Goal: Information Seeking & Learning: Check status

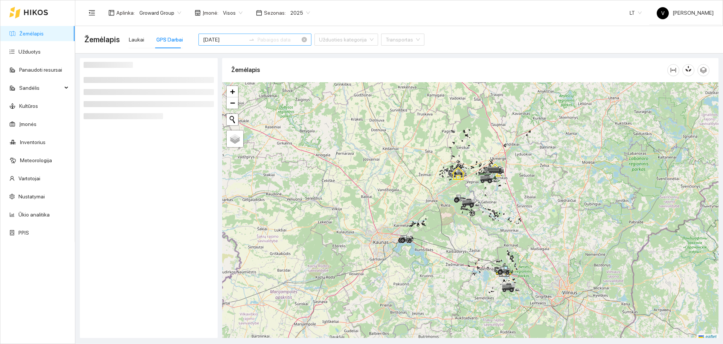
click at [522, 200] on div at bounding box center [470, 211] width 497 height 258
click at [271, 40] on input at bounding box center [279, 39] width 43 height 8
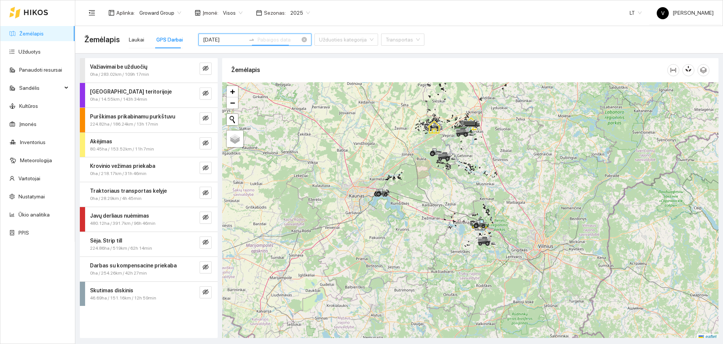
scroll to position [2, 0]
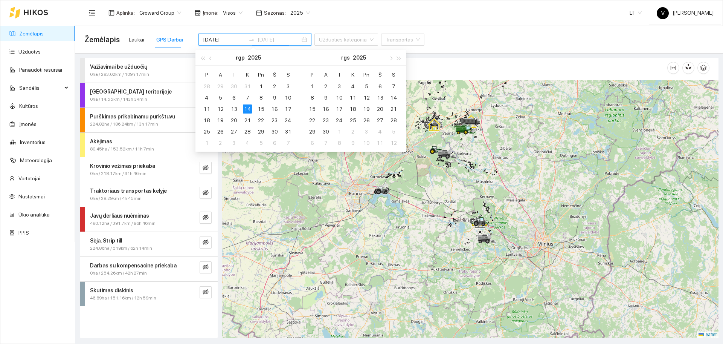
type input "[DATE]"
click at [246, 109] on div "14" at bounding box center [247, 108] width 9 height 9
type input "[DATE]"
click at [205, 213] on button "button" at bounding box center [206, 217] width 12 height 12
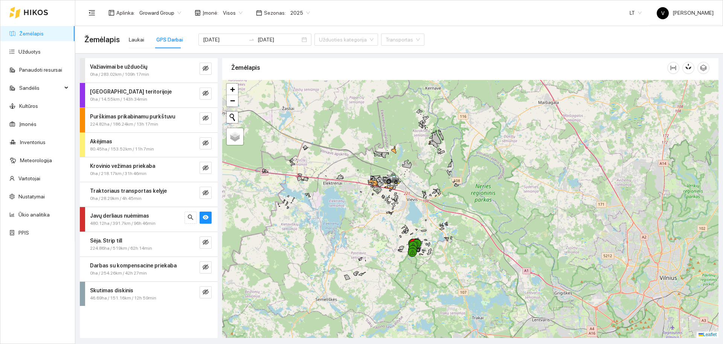
drag, startPoint x: 448, startPoint y: 228, endPoint x: 459, endPoint y: 222, distance: 12.3
click at [459, 222] on div at bounding box center [470, 209] width 497 height 258
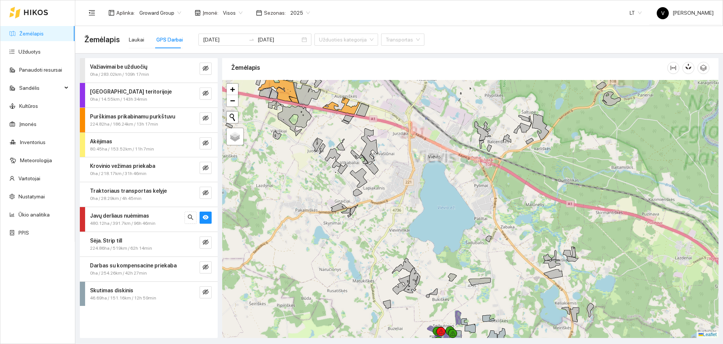
drag, startPoint x: 445, startPoint y: 261, endPoint x: 482, endPoint y: 141, distance: 125.7
click at [482, 141] on div at bounding box center [470, 209] width 497 height 258
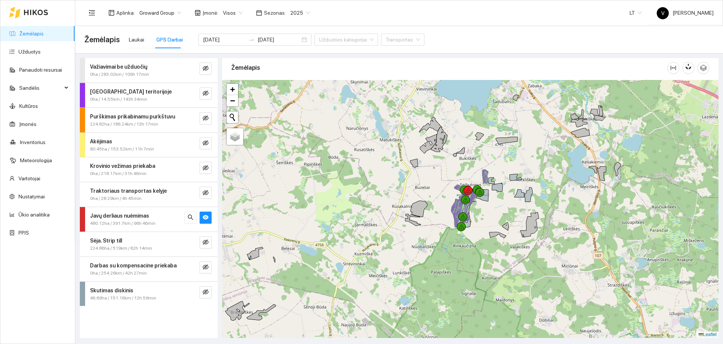
drag, startPoint x: 489, startPoint y: 281, endPoint x: 478, endPoint y: 263, distance: 20.9
click at [478, 263] on div at bounding box center [470, 209] width 497 height 258
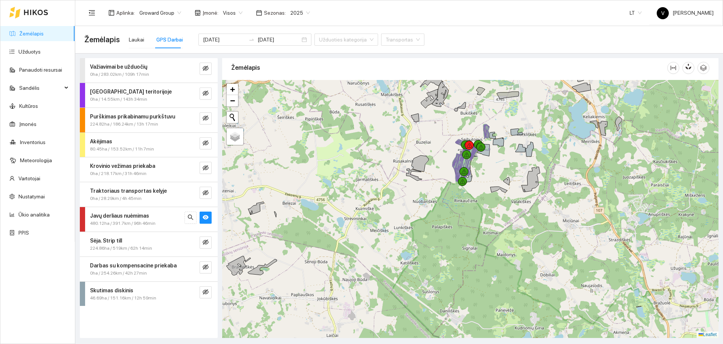
drag, startPoint x: 480, startPoint y: 149, endPoint x: 478, endPoint y: 171, distance: 22.6
click at [478, 158] on icon at bounding box center [468, 153] width 21 height 9
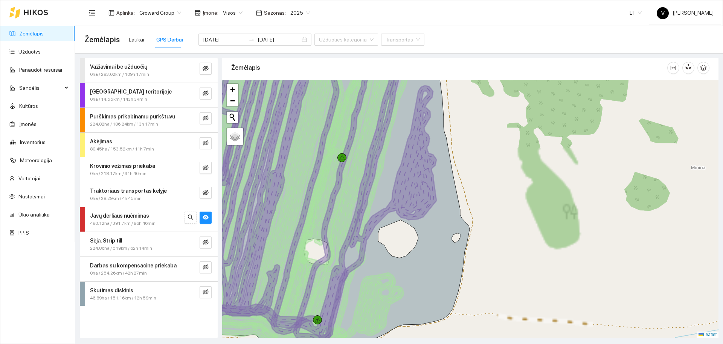
drag, startPoint x: 460, startPoint y: 283, endPoint x: 492, endPoint y: 268, distance: 35.6
click at [492, 268] on div at bounding box center [470, 209] width 497 height 258
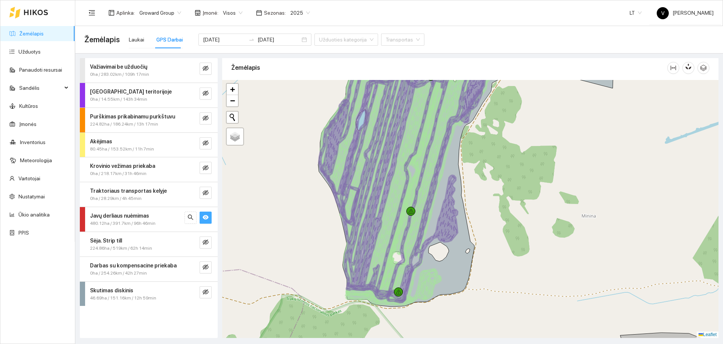
click at [206, 217] on icon "eye" at bounding box center [206, 217] width 6 height 6
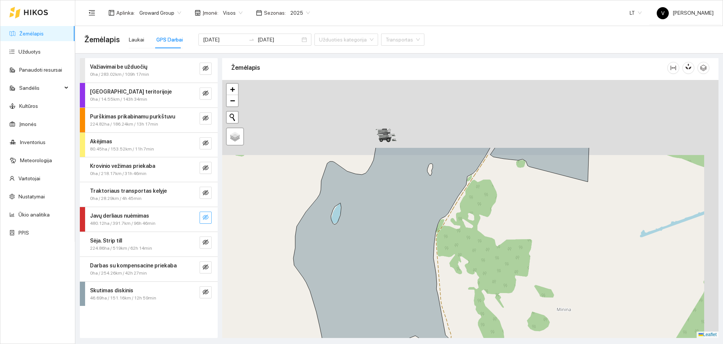
drag, startPoint x: 511, startPoint y: 152, endPoint x: 486, endPoint y: 246, distance: 97.5
click at [486, 246] on div at bounding box center [470, 209] width 497 height 258
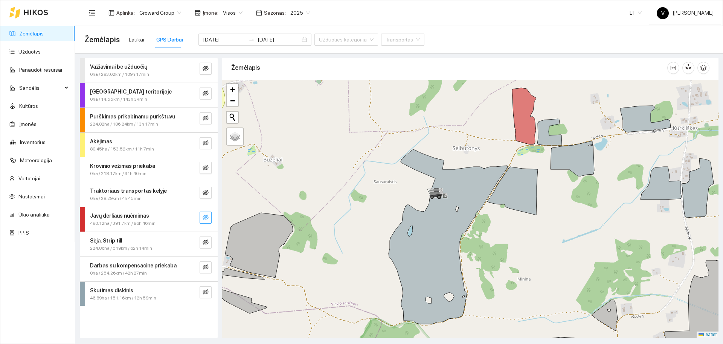
click at [208, 217] on icon "eye-invisible" at bounding box center [206, 216] width 6 height 5
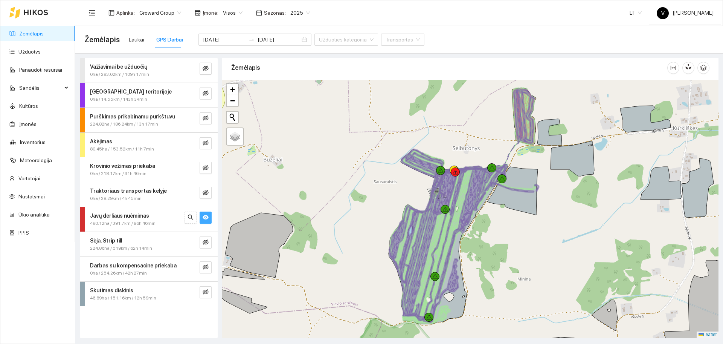
click at [208, 217] on icon "eye" at bounding box center [206, 217] width 6 height 5
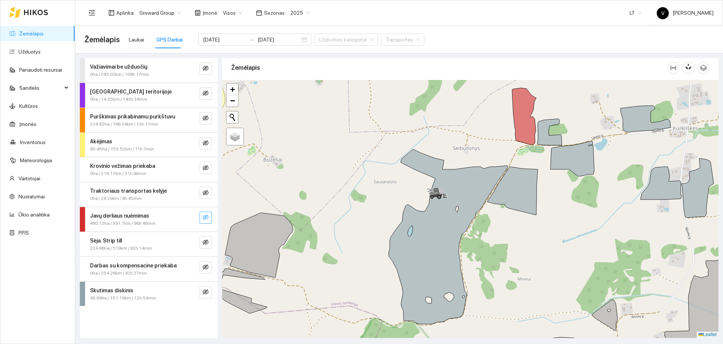
click at [203, 217] on icon "eye-invisible" at bounding box center [206, 217] width 6 height 6
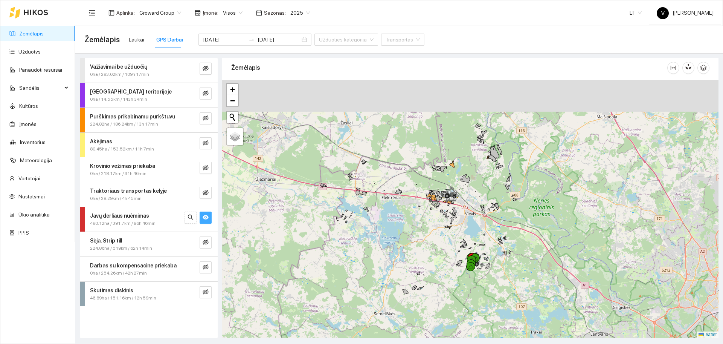
drag, startPoint x: 440, startPoint y: 157, endPoint x: 467, endPoint y: 255, distance: 101.3
click at [467, 255] on div at bounding box center [470, 209] width 497 height 258
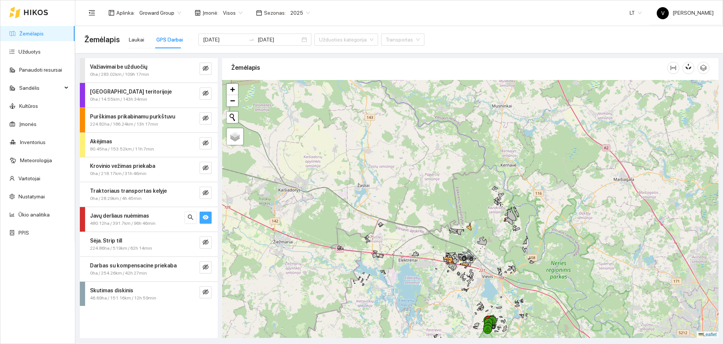
drag, startPoint x: 437, startPoint y: 186, endPoint x: 469, endPoint y: 286, distance: 104.8
click at [469, 287] on div at bounding box center [470, 209] width 497 height 258
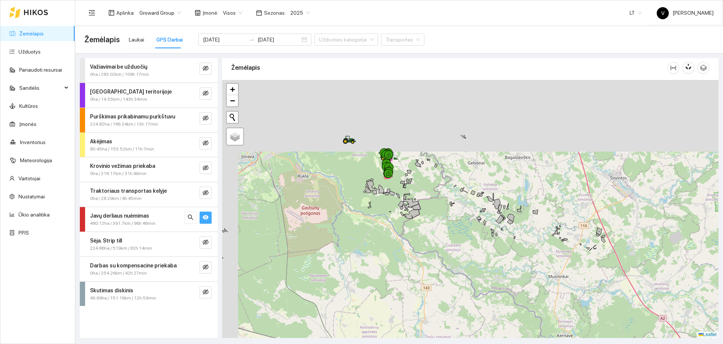
drag, startPoint x: 434, startPoint y: 206, endPoint x: 449, endPoint y: 237, distance: 34.7
click at [449, 237] on div at bounding box center [470, 209] width 497 height 258
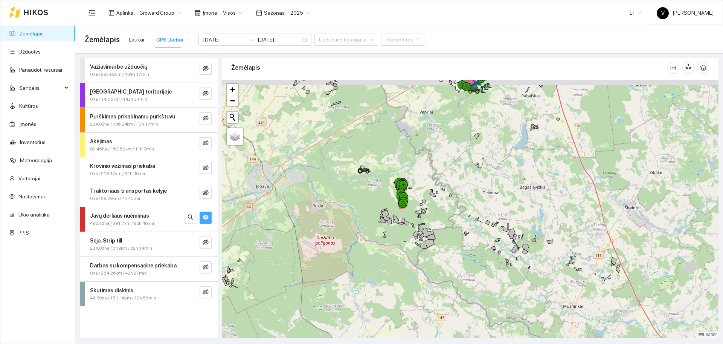
drag, startPoint x: 387, startPoint y: 173, endPoint x: 394, endPoint y: 189, distance: 18.1
click at [394, 189] on div at bounding box center [470, 209] width 497 height 258
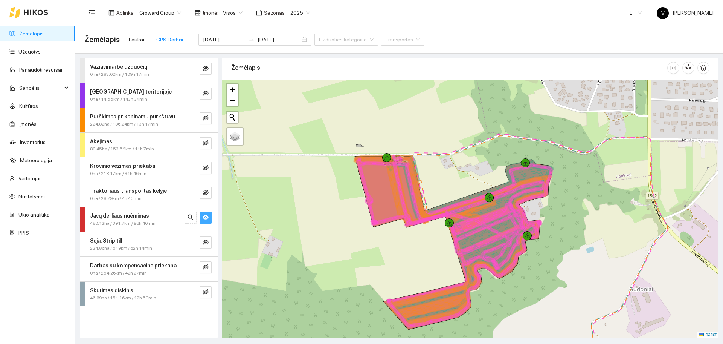
drag, startPoint x: 444, startPoint y: 195, endPoint x: 399, endPoint y: 272, distance: 89.3
click at [399, 272] on div at bounding box center [470, 209] width 497 height 258
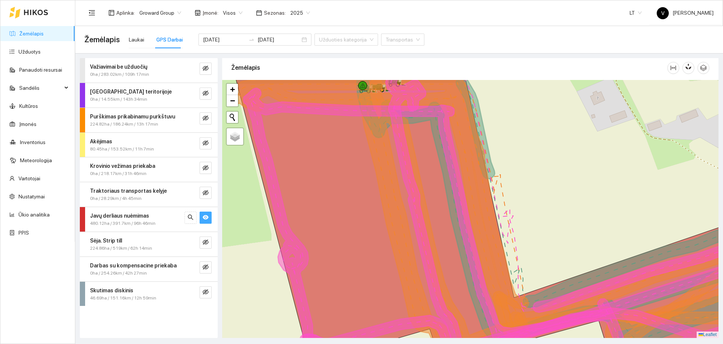
click at [206, 217] on icon "eye" at bounding box center [206, 217] width 6 height 5
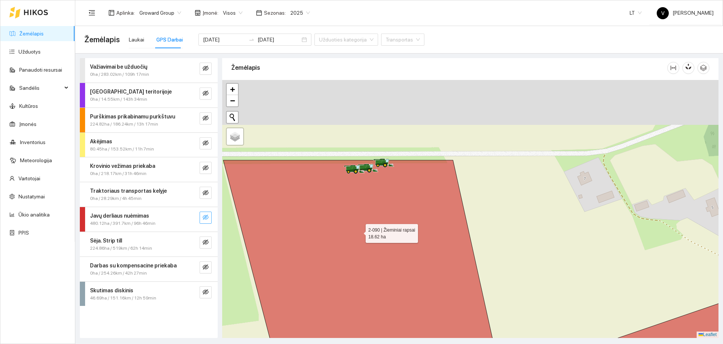
drag, startPoint x: 373, startPoint y: 145, endPoint x: 360, endPoint y: 227, distance: 83.1
click at [360, 231] on icon at bounding box center [489, 302] width 533 height 284
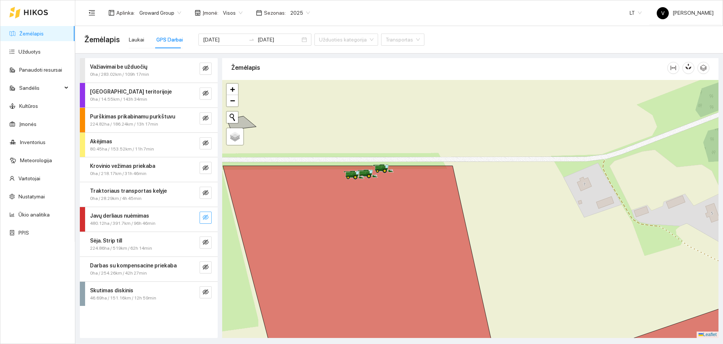
click at [204, 217] on icon "eye-invisible" at bounding box center [206, 217] width 6 height 6
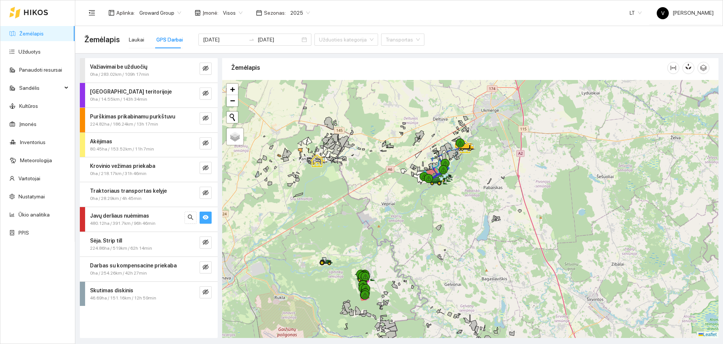
drag, startPoint x: 490, startPoint y: 203, endPoint x: 471, endPoint y: 251, distance: 51.3
click at [474, 254] on div at bounding box center [470, 209] width 497 height 258
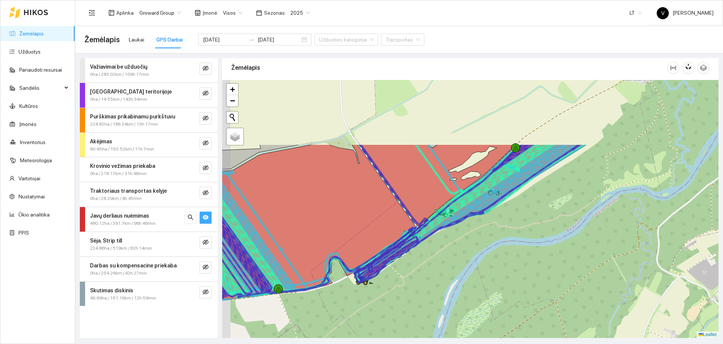
drag, startPoint x: 455, startPoint y: 217, endPoint x: 507, endPoint y: 282, distance: 83.1
click at [507, 282] on div at bounding box center [470, 209] width 497 height 258
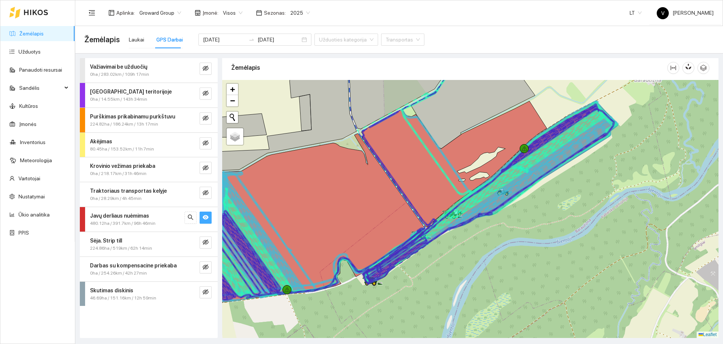
click at [206, 216] on icon "eye" at bounding box center [206, 217] width 6 height 6
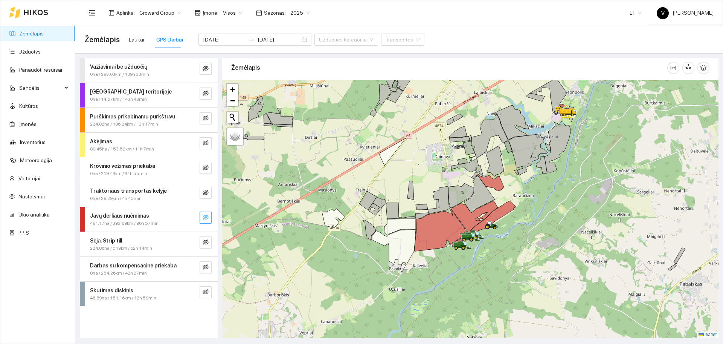
click at [208, 211] on div "Javų derliaus nuėmimas 481.17ha / 393.69km / 96h 57min" at bounding box center [149, 219] width 138 height 24
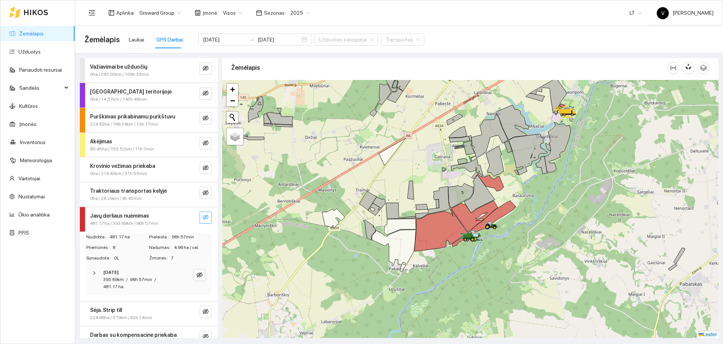
click at [203, 216] on icon "eye-invisible" at bounding box center [206, 217] width 6 height 6
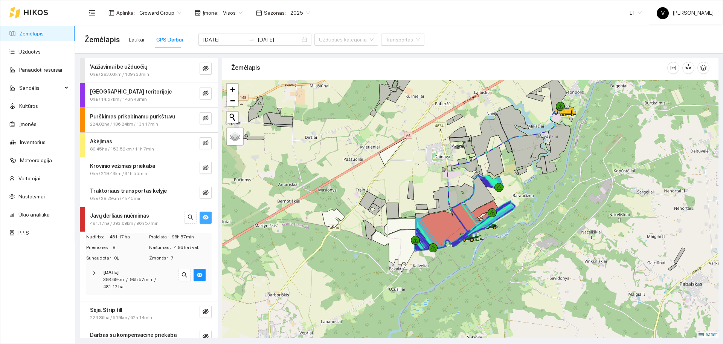
click at [128, 217] on strong "Javų derliaus nuėmimas" at bounding box center [119, 215] width 59 height 6
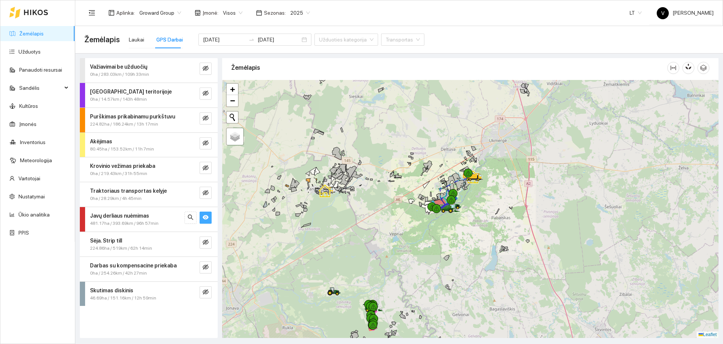
drag, startPoint x: 439, startPoint y: 233, endPoint x: 446, endPoint y: 145, distance: 88.4
click at [446, 145] on div at bounding box center [470, 209] width 497 height 258
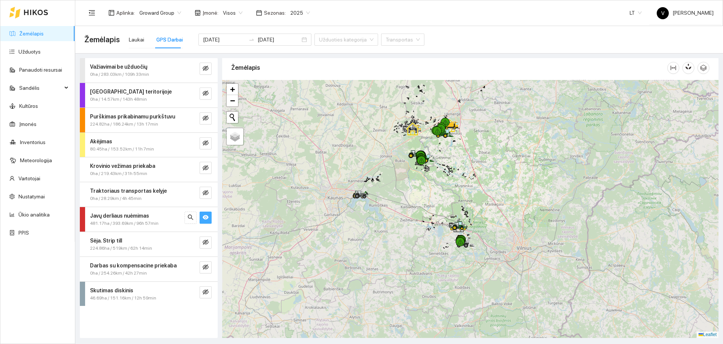
drag, startPoint x: 423, startPoint y: 254, endPoint x: 440, endPoint y: 221, distance: 37.6
click at [431, 220] on div at bounding box center [470, 209] width 497 height 258
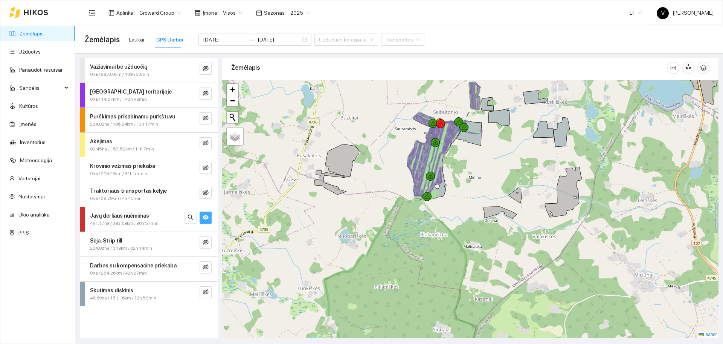
drag, startPoint x: 514, startPoint y: 177, endPoint x: 483, endPoint y: 168, distance: 31.8
click at [484, 169] on div at bounding box center [470, 209] width 497 height 258
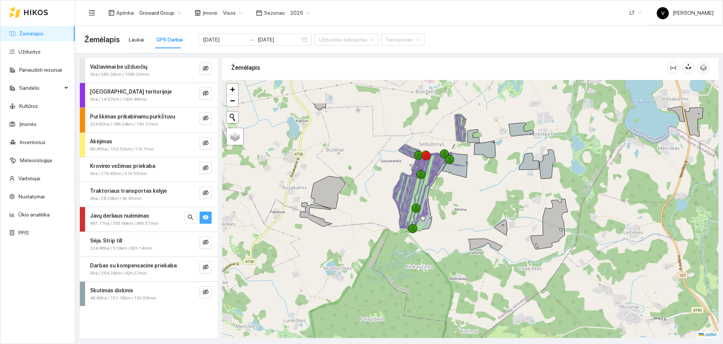
drag, startPoint x: 483, startPoint y: 141, endPoint x: 466, endPoint y: 214, distance: 74.7
click at [466, 214] on div at bounding box center [470, 209] width 497 height 258
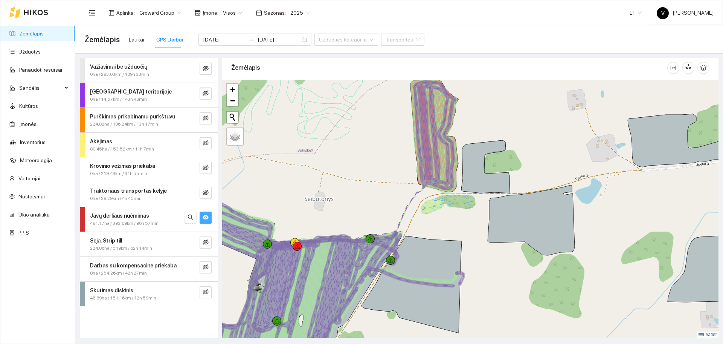
click at [486, 100] on div at bounding box center [470, 209] width 497 height 258
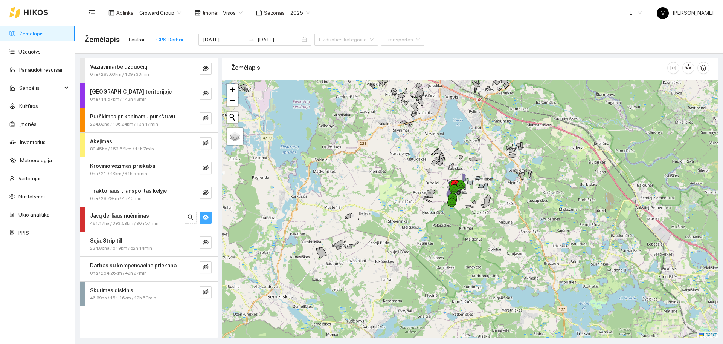
drag, startPoint x: 432, startPoint y: 139, endPoint x: 481, endPoint y: 231, distance: 104.5
click at [480, 231] on div at bounding box center [470, 209] width 497 height 258
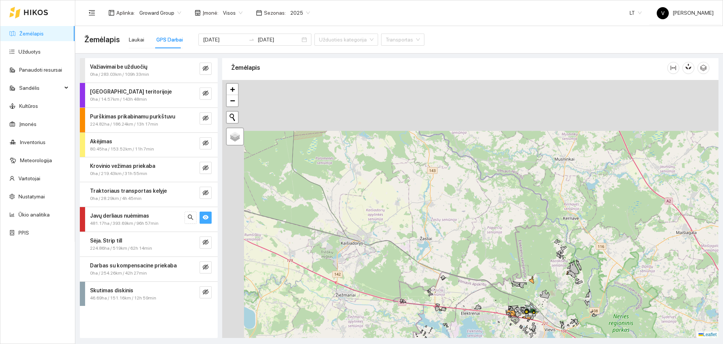
drag, startPoint x: 403, startPoint y: 138, endPoint x: 472, endPoint y: 272, distance: 150.0
click at [471, 271] on div at bounding box center [470, 209] width 497 height 258
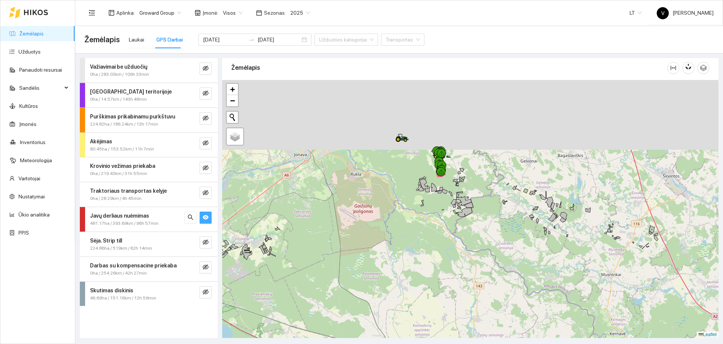
drag, startPoint x: 426, startPoint y: 189, endPoint x: 466, endPoint y: 292, distance: 110.2
click at [466, 292] on div at bounding box center [470, 209] width 497 height 258
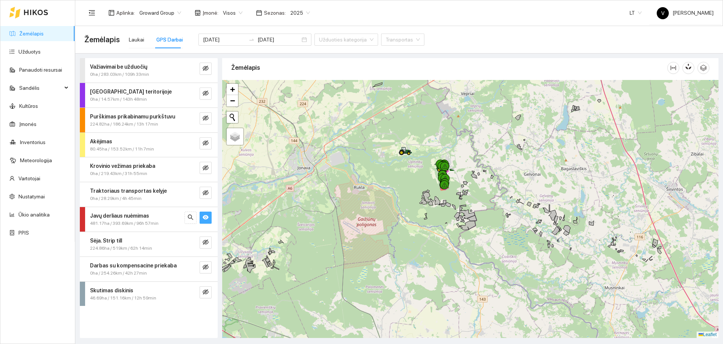
drag, startPoint x: 442, startPoint y: 181, endPoint x: 445, endPoint y: 176, distance: 6.1
click at [448, 213] on div at bounding box center [470, 209] width 497 height 258
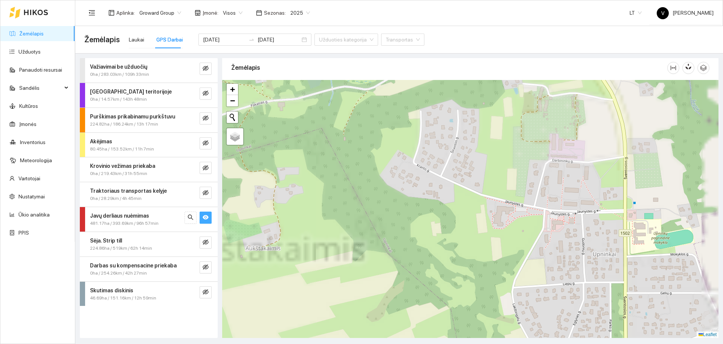
drag, startPoint x: 508, startPoint y: 177, endPoint x: 503, endPoint y: 153, distance: 24.3
click at [507, 158] on div at bounding box center [470, 209] width 497 height 258
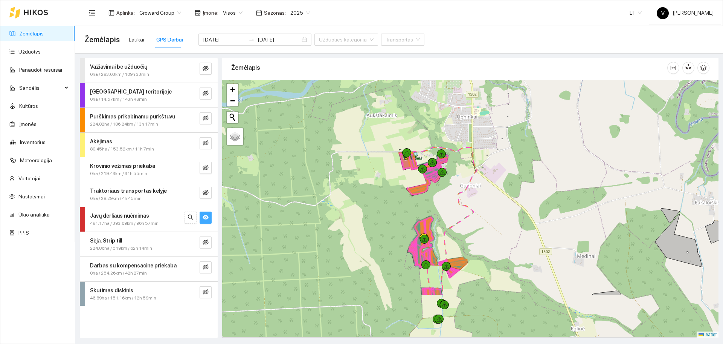
drag, startPoint x: 486, startPoint y: 261, endPoint x: 456, endPoint y: 209, distance: 60.2
click at [489, 191] on div at bounding box center [470, 209] width 497 height 258
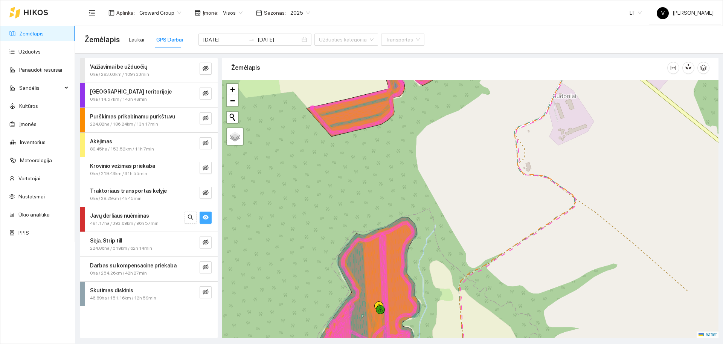
drag, startPoint x: 471, startPoint y: 266, endPoint x: 497, endPoint y: 163, distance: 106.3
click at [499, 145] on div at bounding box center [470, 209] width 497 height 258
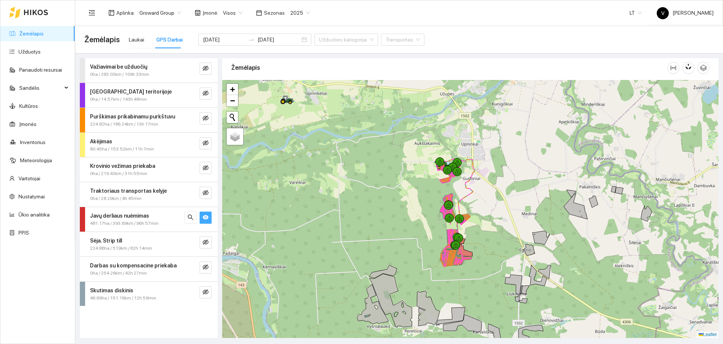
drag, startPoint x: 568, startPoint y: 144, endPoint x: 527, endPoint y: 189, distance: 60.0
click at [527, 189] on div at bounding box center [470, 209] width 497 height 258
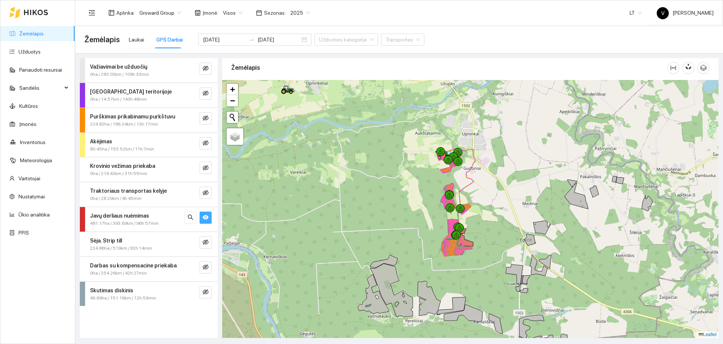
drag, startPoint x: 477, startPoint y: 281, endPoint x: 480, endPoint y: 240, distance: 40.4
click at [484, 261] on div at bounding box center [470, 209] width 497 height 258
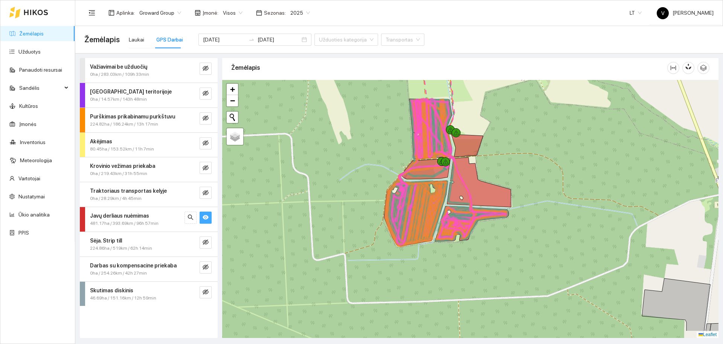
drag, startPoint x: 497, startPoint y: 212, endPoint x: 526, endPoint y: 185, distance: 40.2
click at [526, 185] on div at bounding box center [470, 209] width 497 height 258
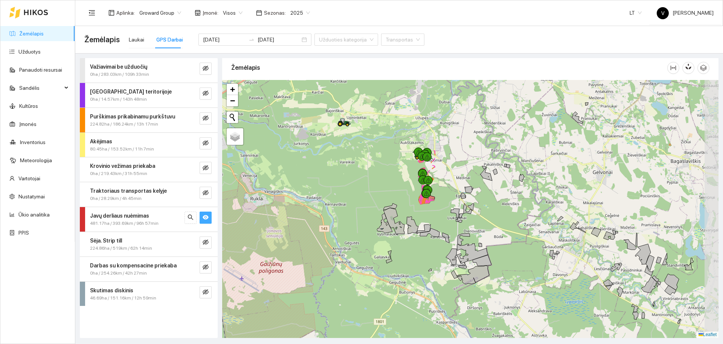
drag, startPoint x: 534, startPoint y: 149, endPoint x: 479, endPoint y: 177, distance: 62.0
click at [479, 177] on div at bounding box center [470, 209] width 497 height 258
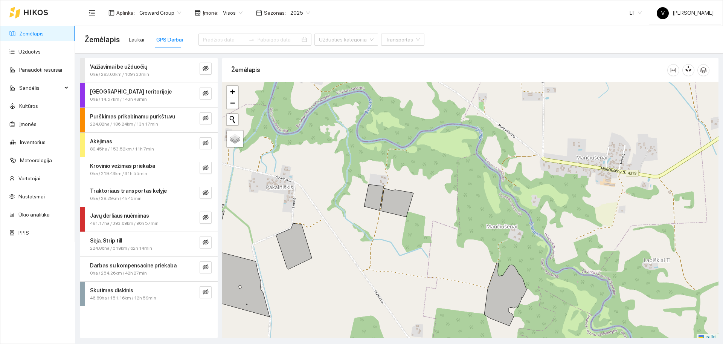
scroll to position [2, 0]
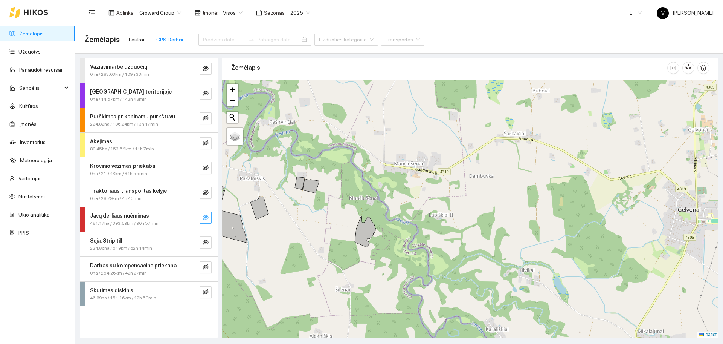
click at [209, 217] on button "button" at bounding box center [206, 217] width 12 height 12
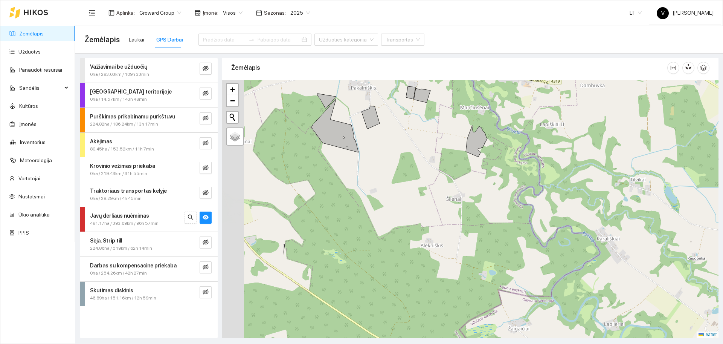
drag, startPoint x: 401, startPoint y: 235, endPoint x: 505, endPoint y: 115, distance: 158.4
click at [505, 115] on div at bounding box center [470, 209] width 497 height 258
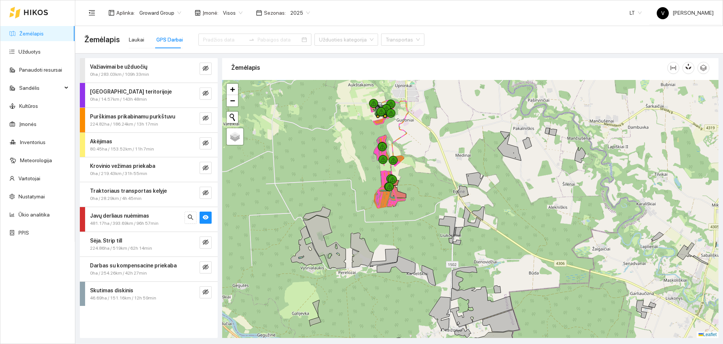
drag, startPoint x: 370, startPoint y: 238, endPoint x: 447, endPoint y: 224, distance: 78.8
click at [447, 224] on icon at bounding box center [447, 229] width 17 height 27
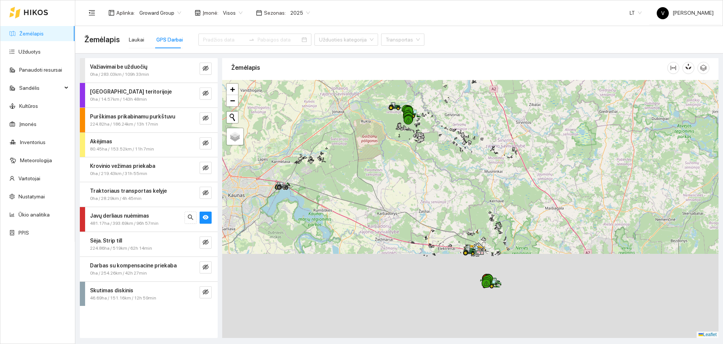
drag, startPoint x: 433, startPoint y: 261, endPoint x: 437, endPoint y: 154, distance: 107.4
click at [437, 154] on div at bounding box center [470, 209] width 497 height 258
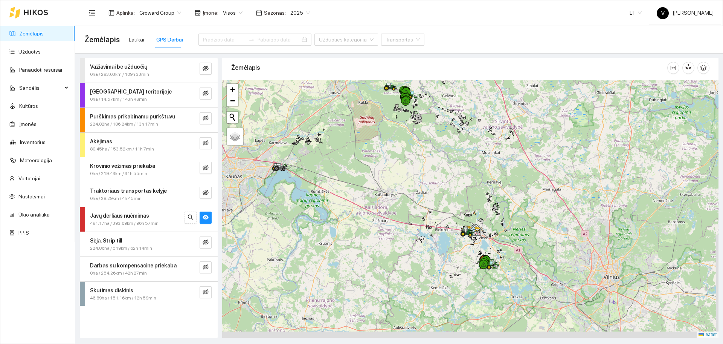
drag, startPoint x: 492, startPoint y: 278, endPoint x: 482, endPoint y: 254, distance: 25.2
click at [492, 263] on div at bounding box center [470, 209] width 497 height 258
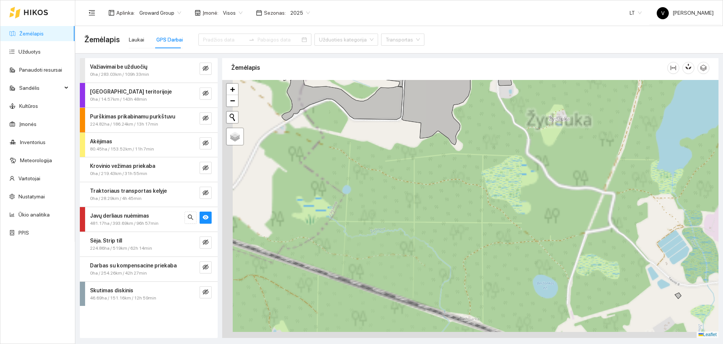
drag, startPoint x: 471, startPoint y: 235, endPoint x: 546, endPoint y: 116, distance: 139.6
click at [541, 125] on div at bounding box center [470, 209] width 497 height 258
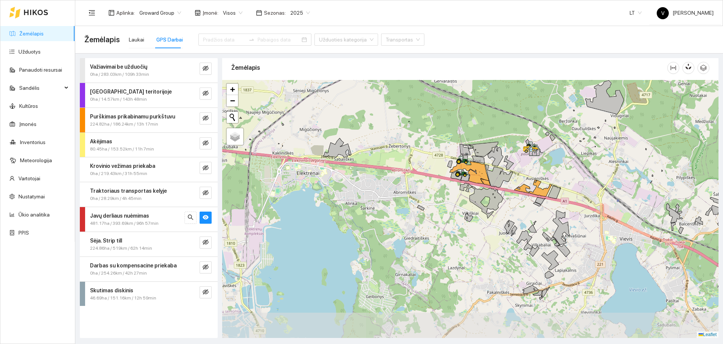
drag, startPoint x: 479, startPoint y: 228, endPoint x: 442, endPoint y: 114, distance: 120.2
click at [461, 171] on icon at bounding box center [465, 176] width 9 height 10
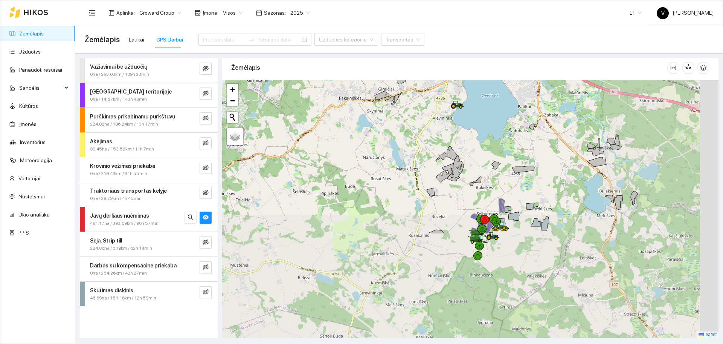
drag, startPoint x: 507, startPoint y: 217, endPoint x: 422, endPoint y: 160, distance: 102.5
click at [406, 114] on div at bounding box center [470, 209] width 497 height 258
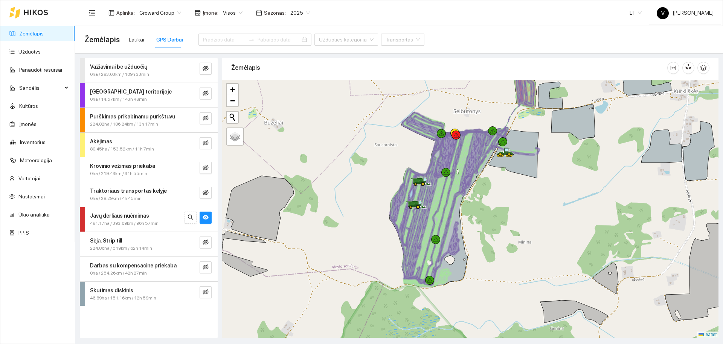
drag, startPoint x: 500, startPoint y: 249, endPoint x: 532, endPoint y: 211, distance: 50.3
click at [532, 211] on div at bounding box center [470, 209] width 497 height 258
click at [206, 217] on icon "eye" at bounding box center [206, 217] width 6 height 5
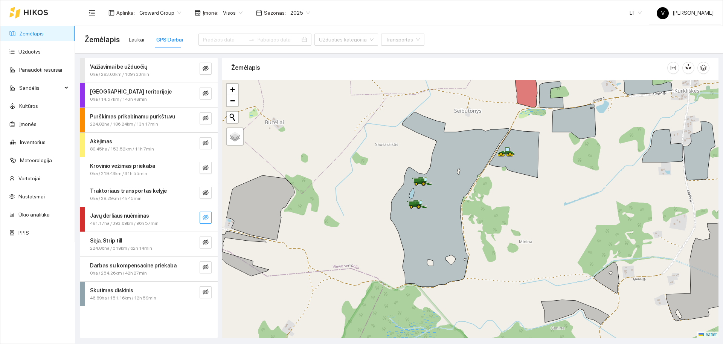
click at [203, 217] on icon "eye-invisible" at bounding box center [206, 217] width 6 height 6
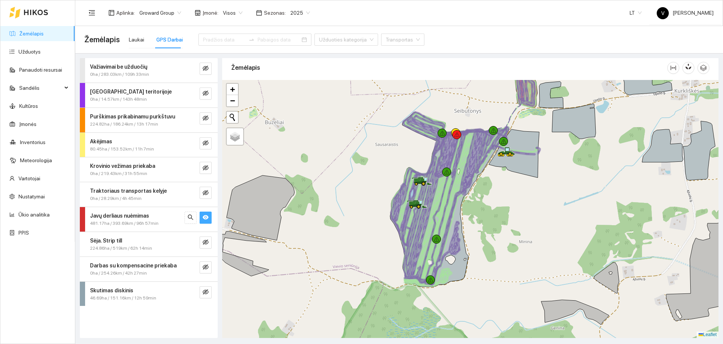
click at [203, 217] on icon "eye" at bounding box center [206, 217] width 6 height 6
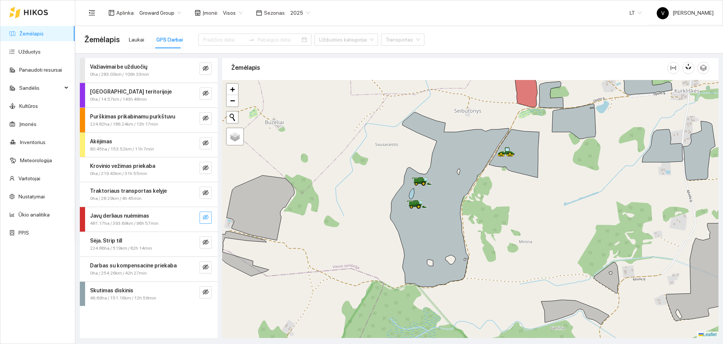
click at [203, 217] on icon "eye-invisible" at bounding box center [206, 217] width 6 height 6
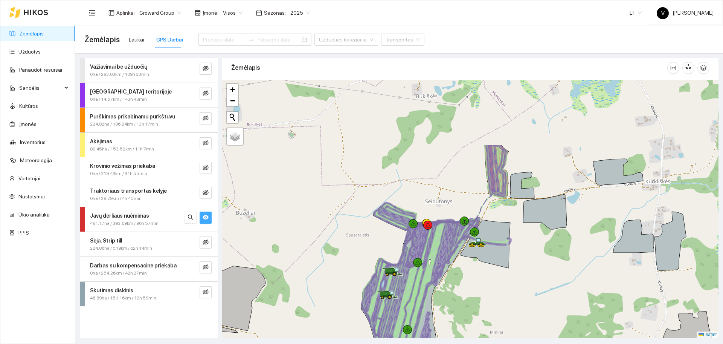
drag, startPoint x: 541, startPoint y: 228, endPoint x: 512, endPoint y: 257, distance: 41.0
click at [513, 309] on div at bounding box center [470, 209] width 497 height 258
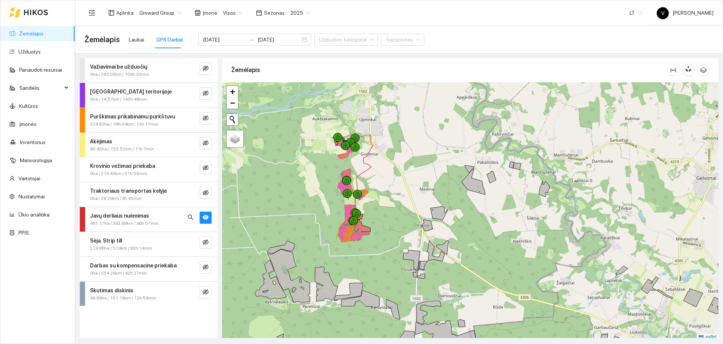
scroll to position [2, 0]
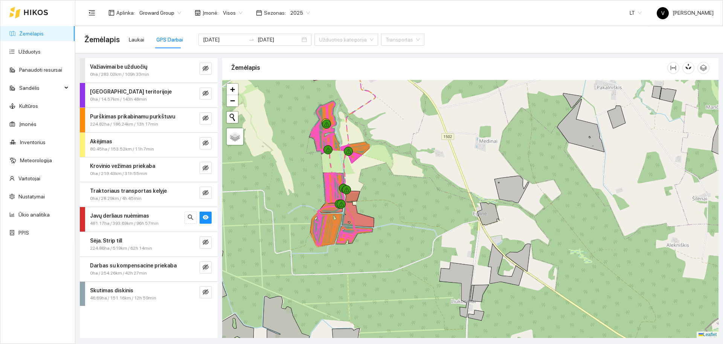
drag, startPoint x: 391, startPoint y: 232, endPoint x: 460, endPoint y: 212, distance: 71.6
click at [460, 212] on div at bounding box center [470, 209] width 497 height 258
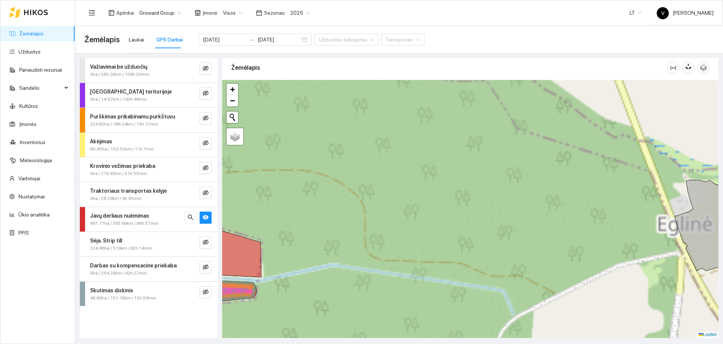
drag, startPoint x: 412, startPoint y: 210, endPoint x: 537, endPoint y: 180, distance: 129.0
click at [544, 179] on div at bounding box center [470, 209] width 497 height 258
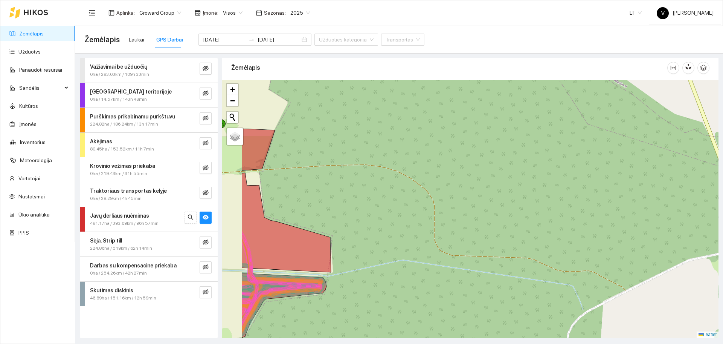
drag, startPoint x: 380, startPoint y: 187, endPoint x: 552, endPoint y: 179, distance: 172.7
click at [557, 183] on div at bounding box center [470, 209] width 497 height 258
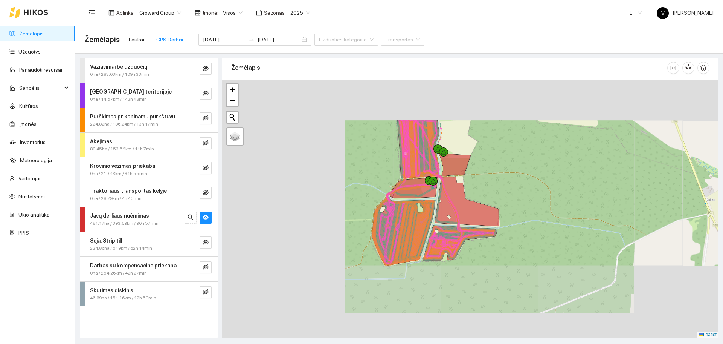
drag, startPoint x: 493, startPoint y: 195, endPoint x: 14, endPoint y: 0, distance: 517.1
click at [565, 183] on div at bounding box center [470, 209] width 497 height 258
click at [519, 179] on div at bounding box center [470, 209] width 497 height 258
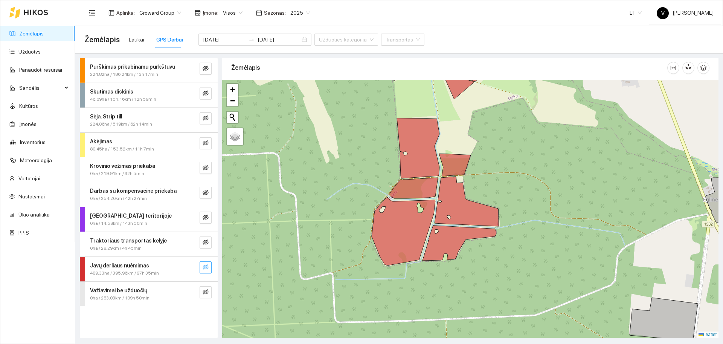
click at [208, 268] on icon "eye-invisible" at bounding box center [206, 267] width 6 height 6
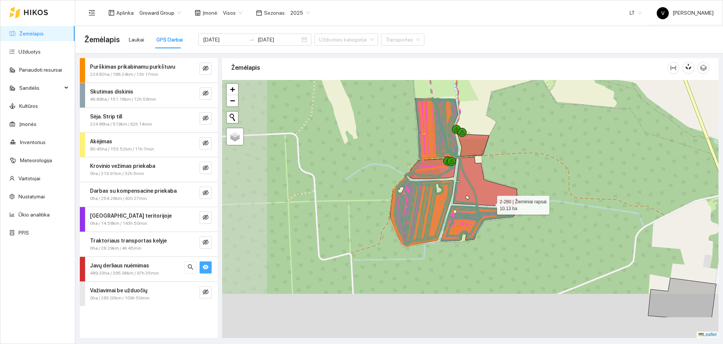
drag, startPoint x: 484, startPoint y: 209, endPoint x: 495, endPoint y: 196, distance: 16.8
click at [495, 196] on icon at bounding box center [485, 182] width 64 height 50
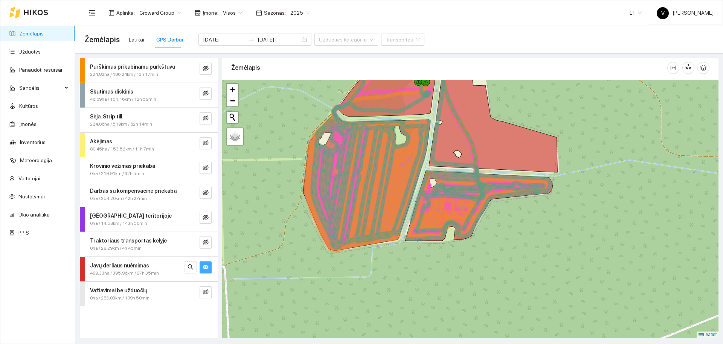
drag, startPoint x: 542, startPoint y: 249, endPoint x: 533, endPoint y: 234, distance: 17.7
click at [533, 234] on div at bounding box center [470, 209] width 497 height 258
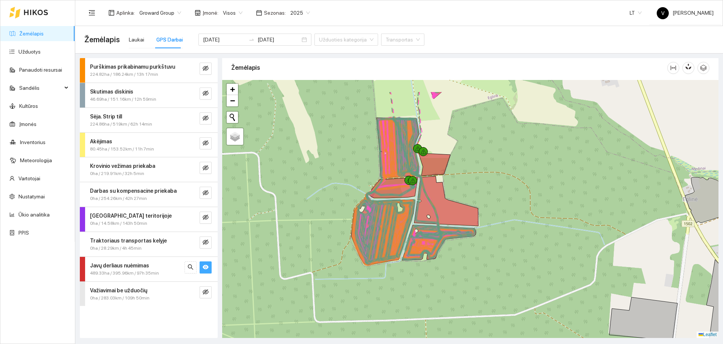
drag, startPoint x: 394, startPoint y: 193, endPoint x: 392, endPoint y: 201, distance: 8.8
click at [392, 202] on icon at bounding box center [386, 200] width 29 height 3
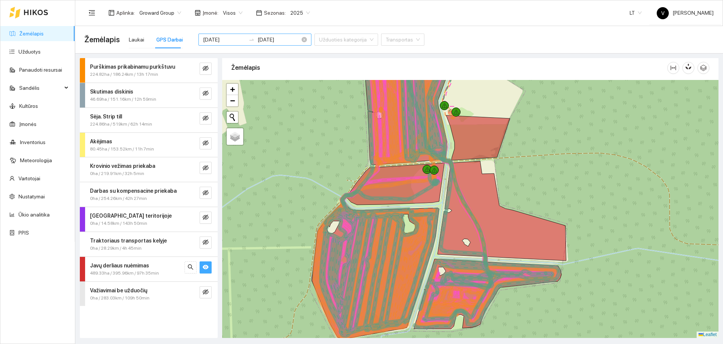
click at [219, 35] on input "[DATE]" at bounding box center [224, 39] width 43 height 8
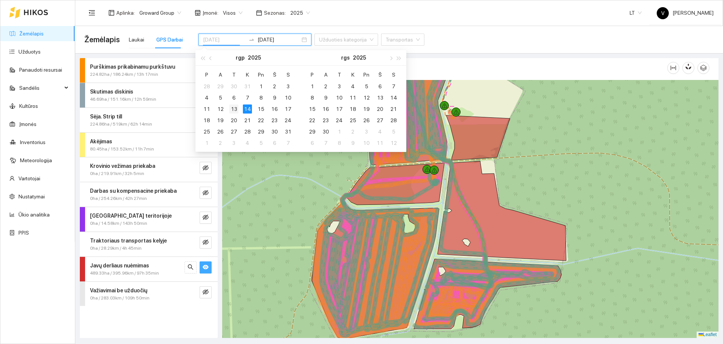
type input "[DATE]"
click at [233, 106] on div "13" at bounding box center [233, 108] width 9 height 9
click at [248, 108] on div "14" at bounding box center [247, 108] width 9 height 9
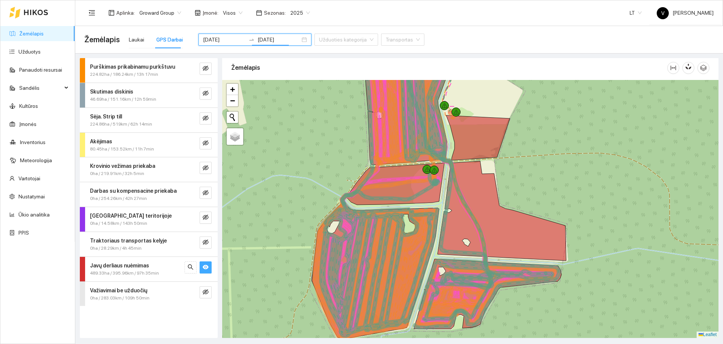
click at [208, 268] on icon "eye" at bounding box center [206, 266] width 6 height 5
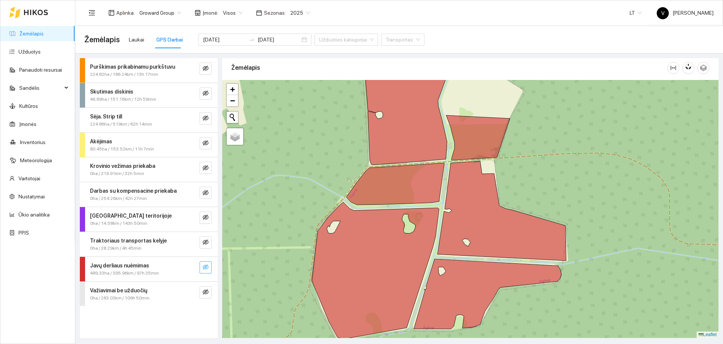
click at [207, 267] on icon "eye-invisible" at bounding box center [206, 267] width 6 height 6
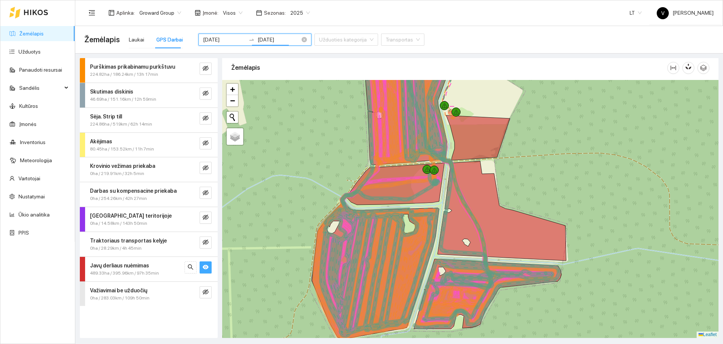
click at [265, 39] on input "2025-08-14" at bounding box center [279, 39] width 43 height 8
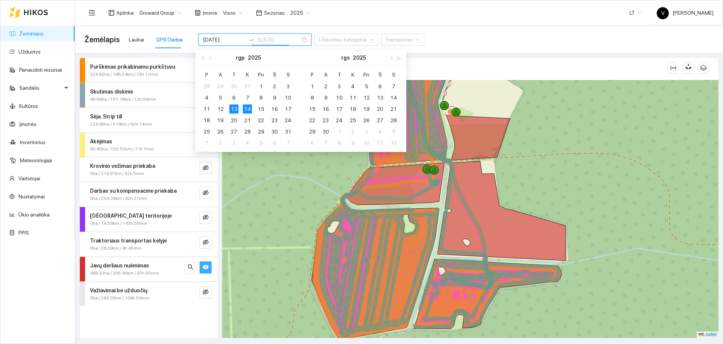
type input "2025-08-13"
click at [232, 109] on div "13" at bounding box center [233, 108] width 9 height 9
click at [235, 108] on div "13" at bounding box center [233, 108] width 9 height 9
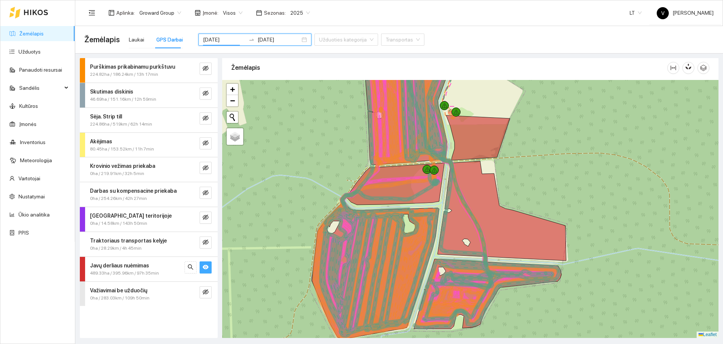
click at [208, 265] on icon "eye" at bounding box center [206, 267] width 6 height 6
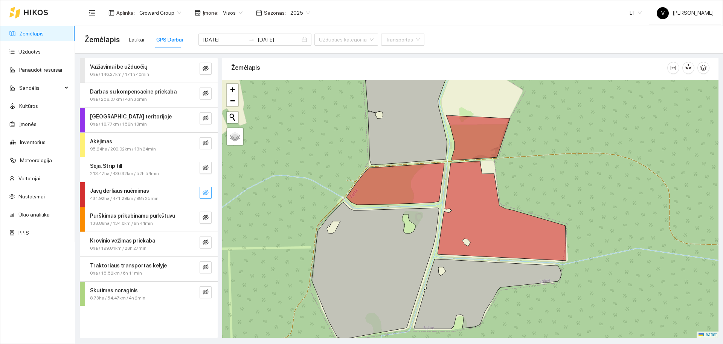
click at [206, 191] on icon "eye-invisible" at bounding box center [206, 192] width 6 height 5
click at [383, 196] on icon at bounding box center [396, 184] width 98 height 42
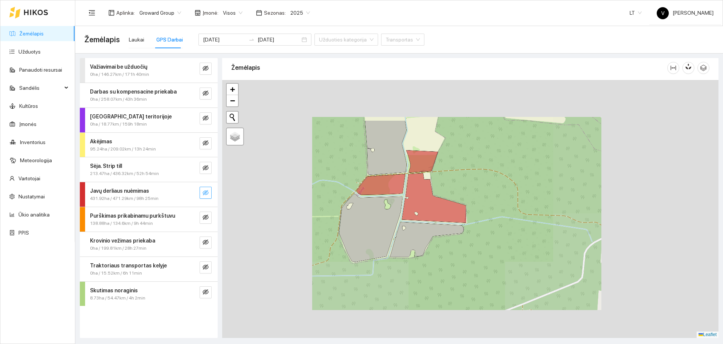
click at [205, 192] on icon "eye-invisible" at bounding box center [206, 192] width 6 height 6
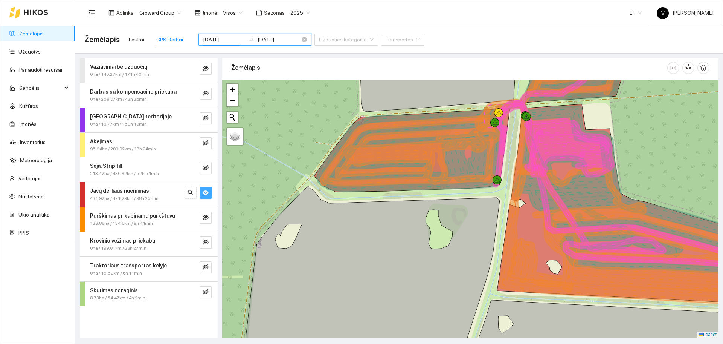
click at [219, 41] on input "[DATE]" at bounding box center [224, 39] width 43 height 8
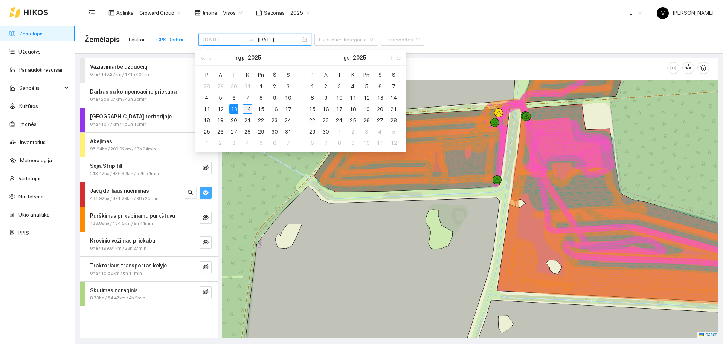
type input "[DATE]"
click at [248, 109] on div "14" at bounding box center [247, 108] width 9 height 9
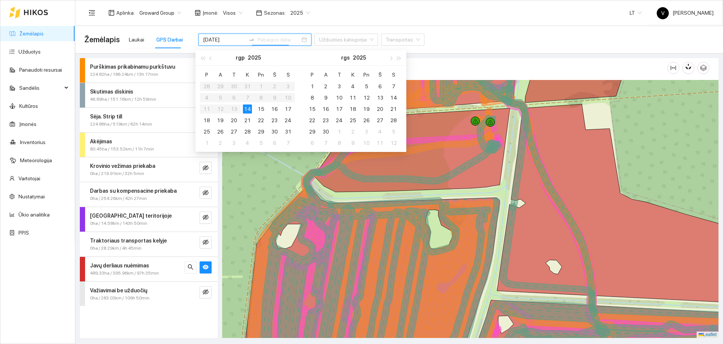
click at [248, 110] on div "14" at bounding box center [247, 108] width 9 height 9
type input "2025-08-14"
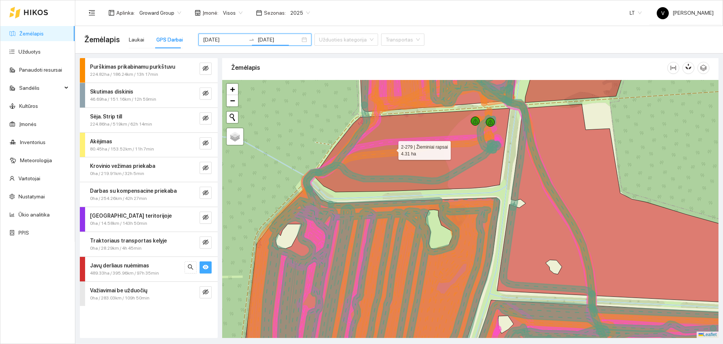
click at [374, 193] on icon at bounding box center [393, 165] width 185 height 58
click at [428, 210] on icon at bounding box center [478, 131] width 100 height 157
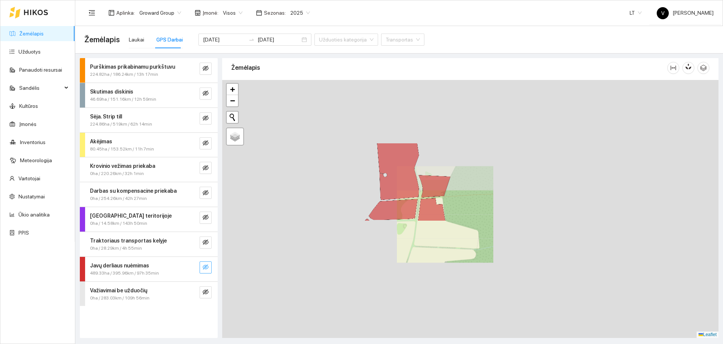
click at [205, 266] on icon "eye-invisible" at bounding box center [206, 266] width 6 height 5
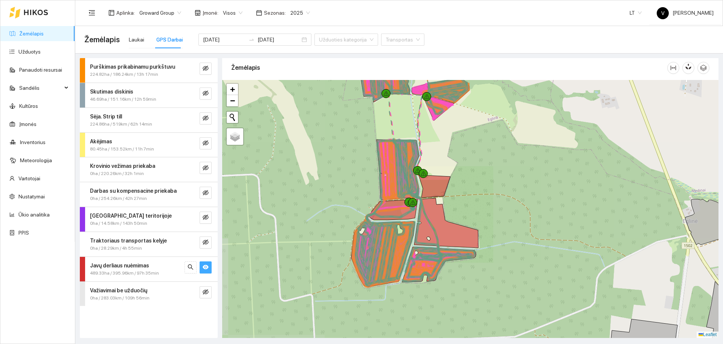
click at [208, 267] on icon "eye" at bounding box center [206, 266] width 6 height 5
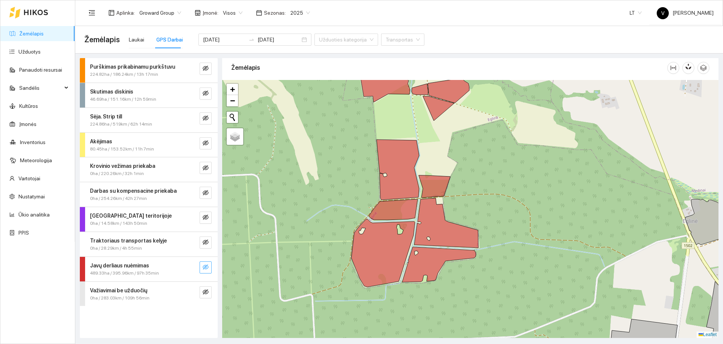
click at [212, 266] on div "Javų derliaus nuėmimas 489.33ha / 395.96km / 97h 35min" at bounding box center [149, 269] width 138 height 24
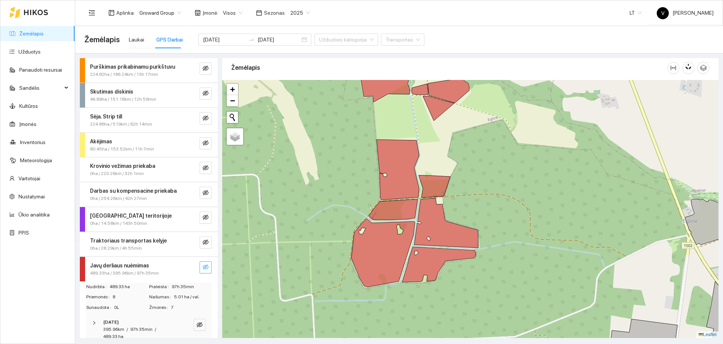
click at [203, 264] on icon "eye-invisible" at bounding box center [206, 267] width 6 height 6
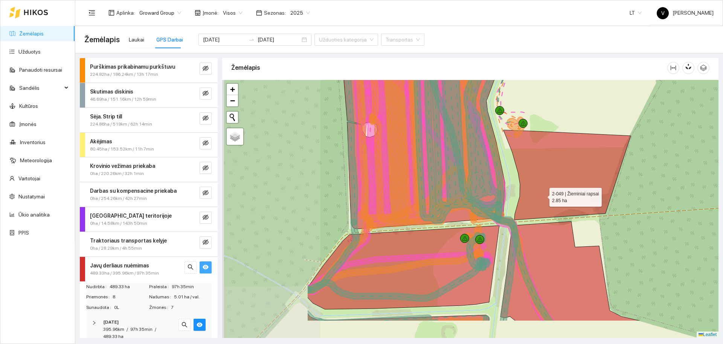
drag, startPoint x: 450, startPoint y: 231, endPoint x: 543, endPoint y: 195, distance: 100.0
click at [543, 195] on icon at bounding box center [567, 175] width 127 height 90
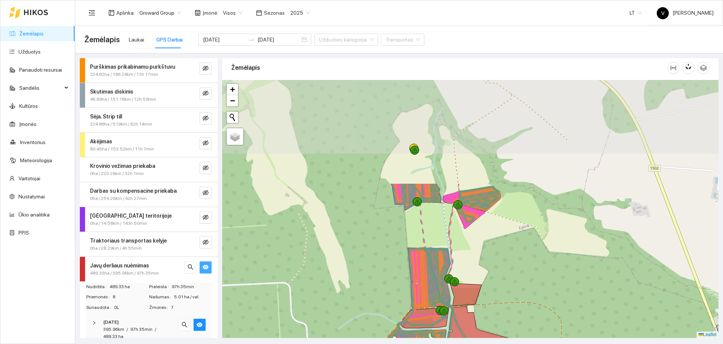
drag, startPoint x: 467, startPoint y: 155, endPoint x: 448, endPoint y: 252, distance: 99.0
click at [448, 254] on icon at bounding box center [429, 277] width 42 height 59
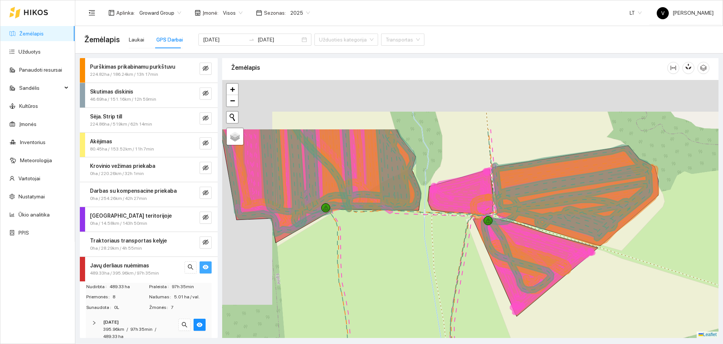
drag, startPoint x: 545, startPoint y: 136, endPoint x: 565, endPoint y: 212, distance: 78.4
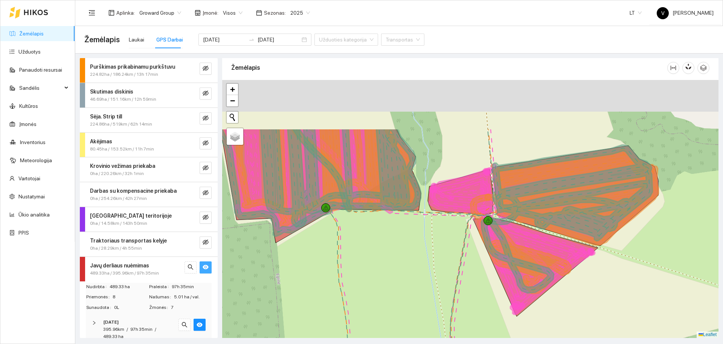
click at [565, 212] on icon at bounding box center [569, 193] width 168 height 96
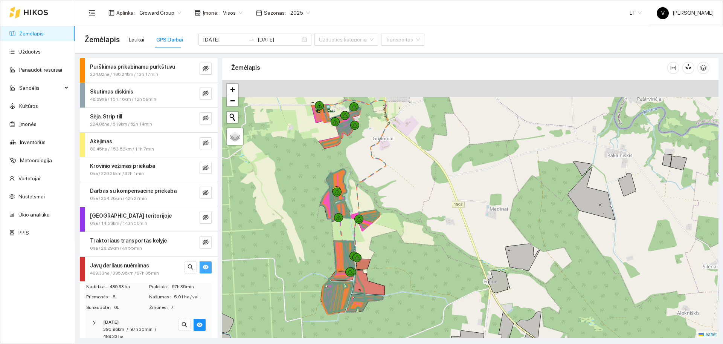
drag, startPoint x: 367, startPoint y: 228, endPoint x: 414, endPoint y: 271, distance: 64.3
click at [414, 279] on div at bounding box center [470, 209] width 497 height 258
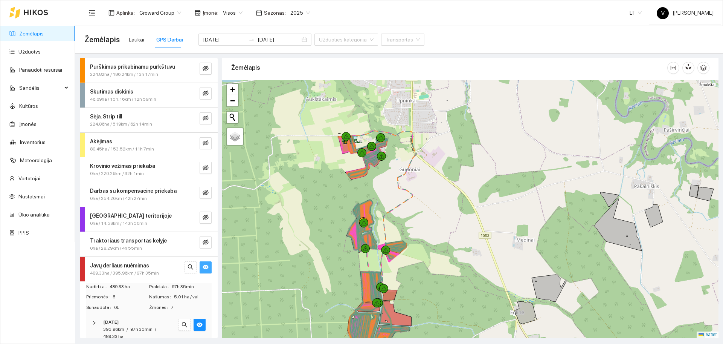
drag, startPoint x: 390, startPoint y: 179, endPoint x: 401, endPoint y: 209, distance: 31.5
click at [401, 209] on div at bounding box center [470, 209] width 497 height 258
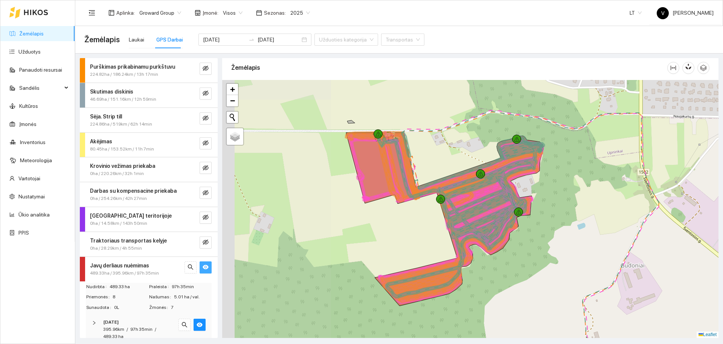
drag, startPoint x: 415, startPoint y: 215, endPoint x: 537, endPoint y: 237, distance: 124.0
click at [537, 237] on div at bounding box center [470, 209] width 497 height 258
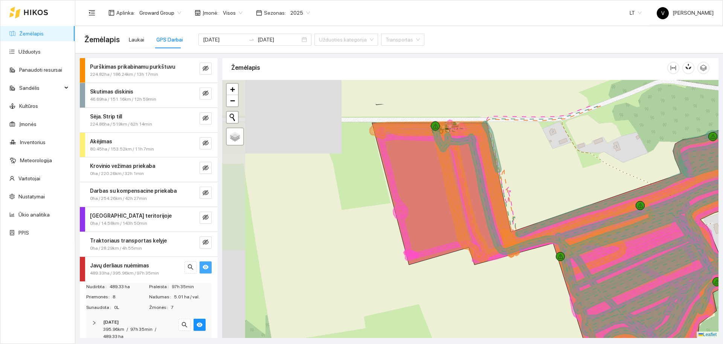
drag, startPoint x: 424, startPoint y: 123, endPoint x: 572, endPoint y: 173, distance: 155.5
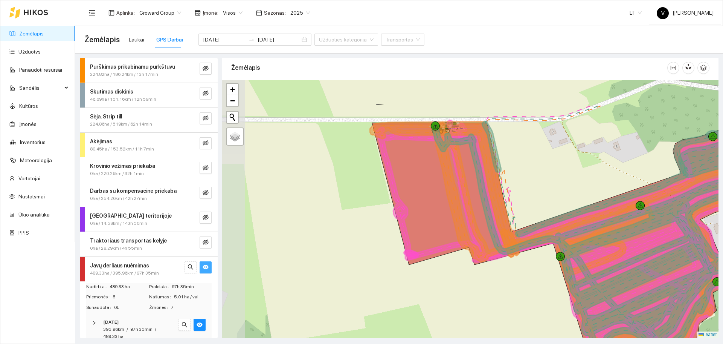
click at [572, 173] on div at bounding box center [470, 209] width 497 height 258
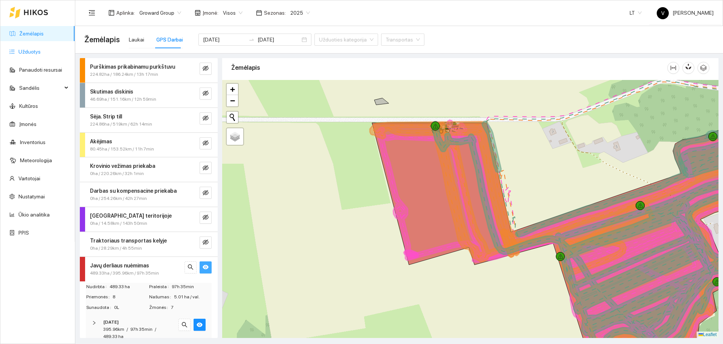
click at [39, 51] on link "Užduotys" at bounding box center [29, 52] width 22 height 6
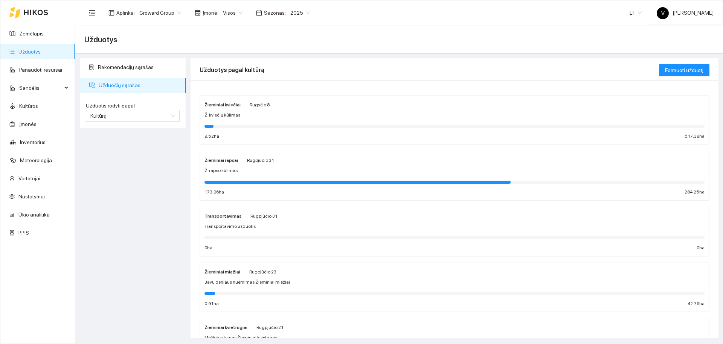
click at [222, 156] on div "Žieminiai rapsai" at bounding box center [222, 160] width 34 height 8
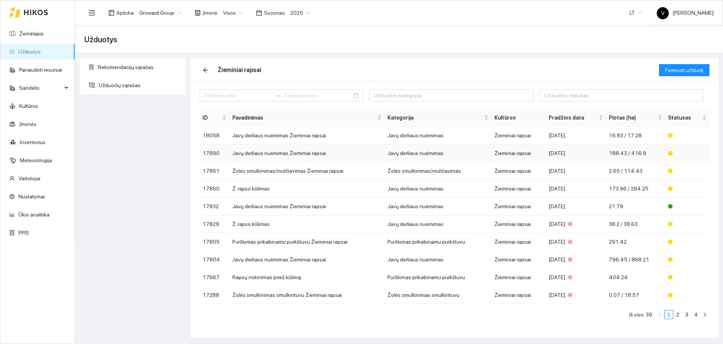
click at [271, 152] on td "Javų derliaus nuėmimas Žieminiai rapsai" at bounding box center [306, 153] width 155 height 18
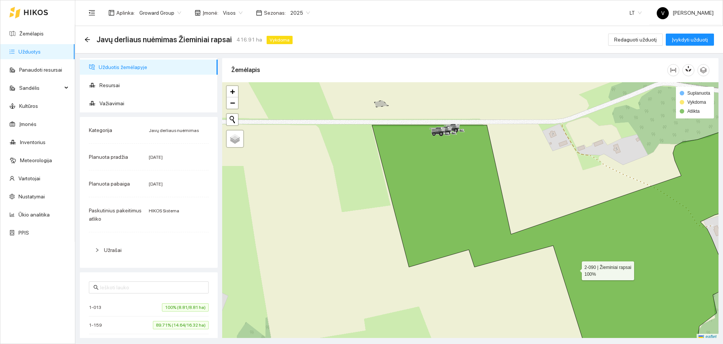
scroll to position [2, 0]
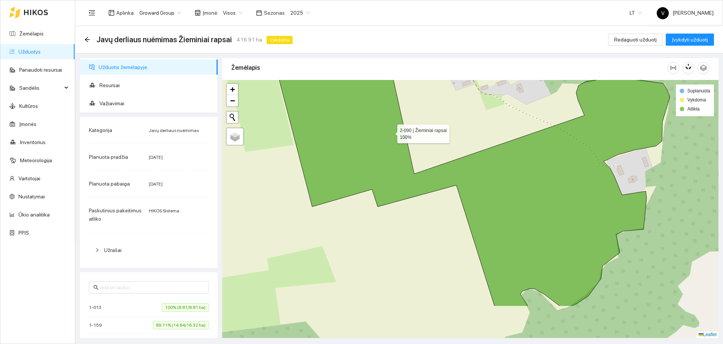
drag, startPoint x: 488, startPoint y: 190, endPoint x: 391, endPoint y: 132, distance: 112.9
click at [391, 132] on icon at bounding box center [472, 186] width 395 height 242
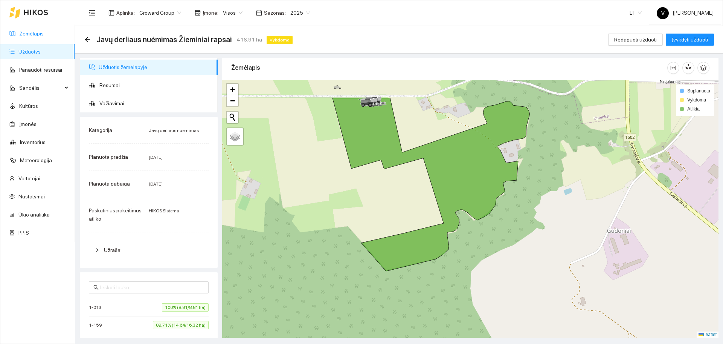
click at [32, 35] on link "Žemėlapis" at bounding box center [31, 34] width 24 height 6
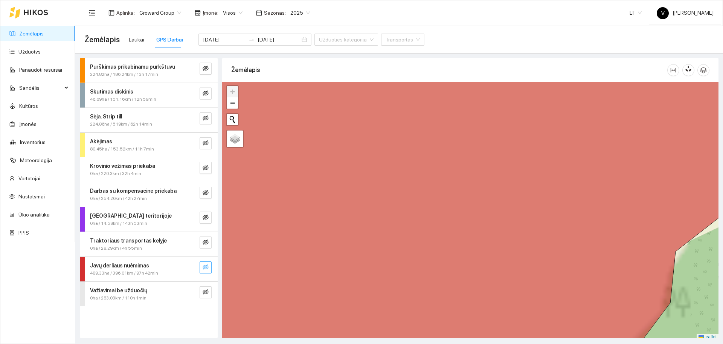
click at [207, 268] on icon "eye-invisible" at bounding box center [206, 266] width 6 height 5
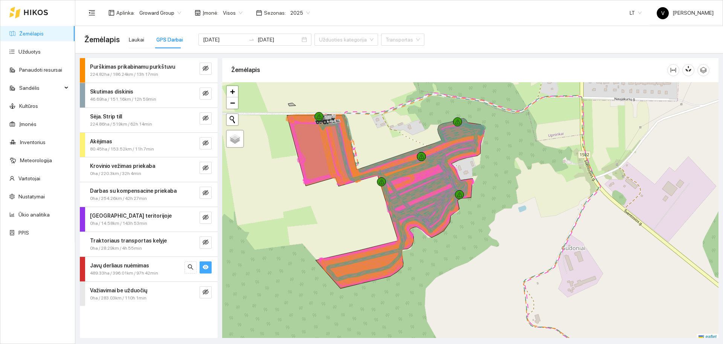
scroll to position [2, 0]
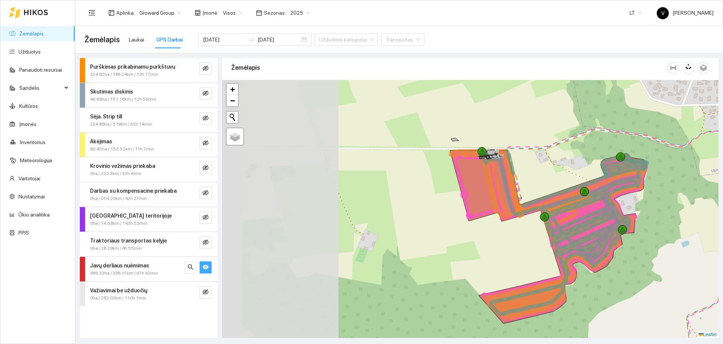
drag, startPoint x: 402, startPoint y: 166, endPoint x: 565, endPoint y: 203, distance: 167.3
click at [565, 203] on icon at bounding box center [563, 232] width 165 height 166
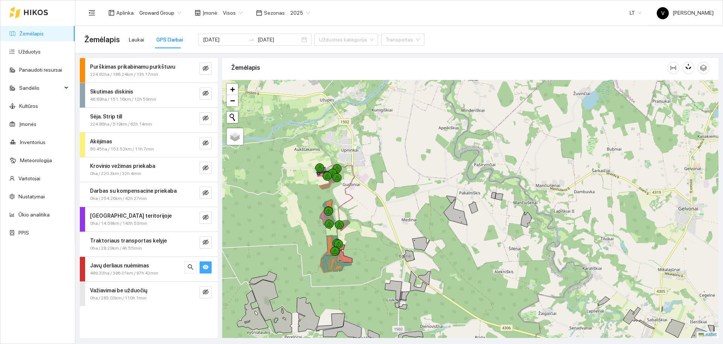
drag, startPoint x: 517, startPoint y: 87, endPoint x: 464, endPoint y: 150, distance: 82.6
click at [464, 150] on div at bounding box center [470, 209] width 497 height 258
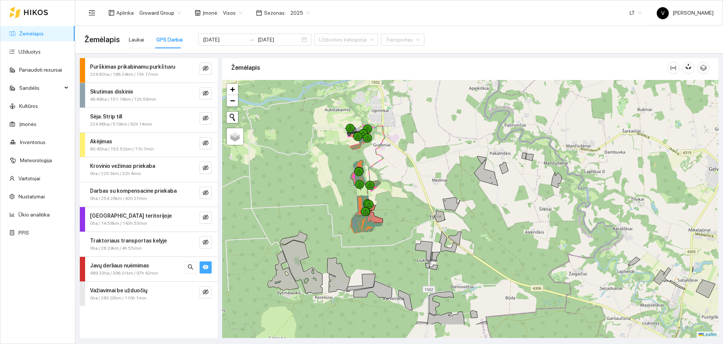
drag, startPoint x: 432, startPoint y: 192, endPoint x: 485, endPoint y: 96, distance: 109.1
click at [484, 99] on div at bounding box center [470, 209] width 497 height 258
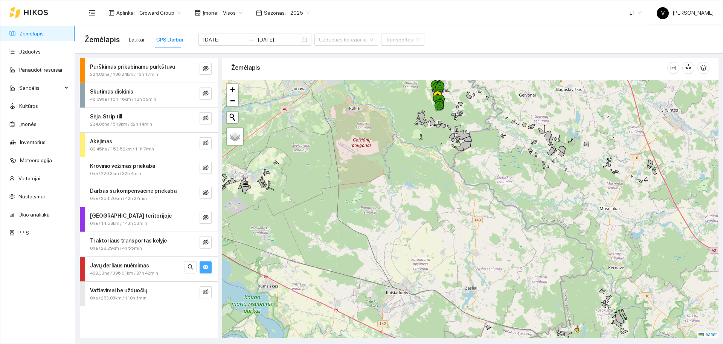
drag, startPoint x: 559, startPoint y: 188, endPoint x: 533, endPoint y: 177, distance: 27.5
click at [535, 176] on div at bounding box center [470, 209] width 497 height 258
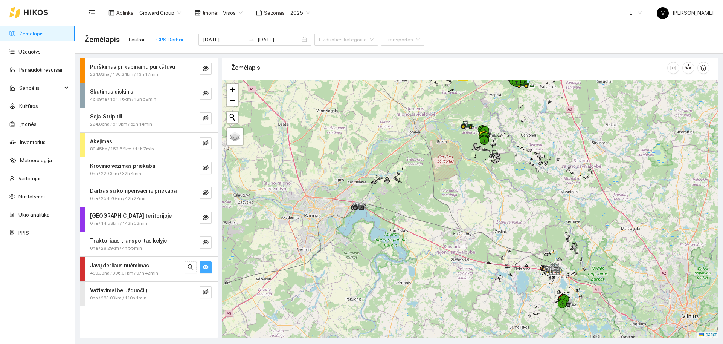
drag, startPoint x: 449, startPoint y: 110, endPoint x: 470, endPoint y: 197, distance: 89.6
click at [470, 197] on div at bounding box center [470, 209] width 497 height 258
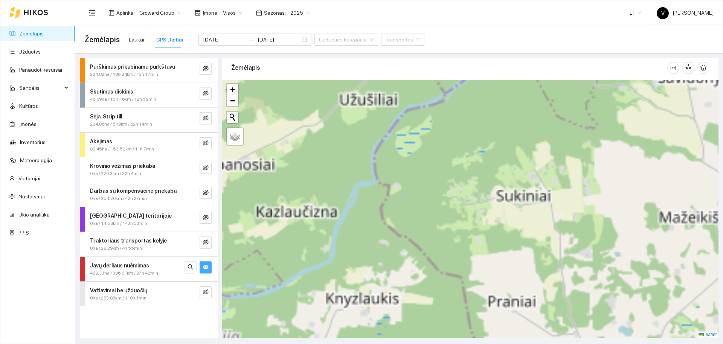
drag, startPoint x: 505, startPoint y: 154, endPoint x: 492, endPoint y: 162, distance: 15.7
click at [481, 178] on div at bounding box center [470, 209] width 497 height 258
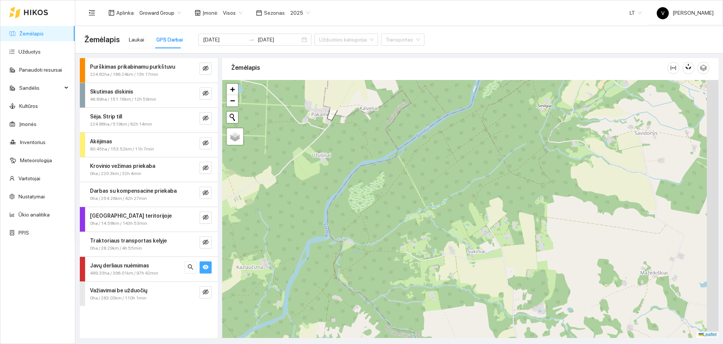
drag, startPoint x: 481, startPoint y: 176, endPoint x: 442, endPoint y: 236, distance: 72.0
click at [436, 242] on div at bounding box center [470, 209] width 497 height 258
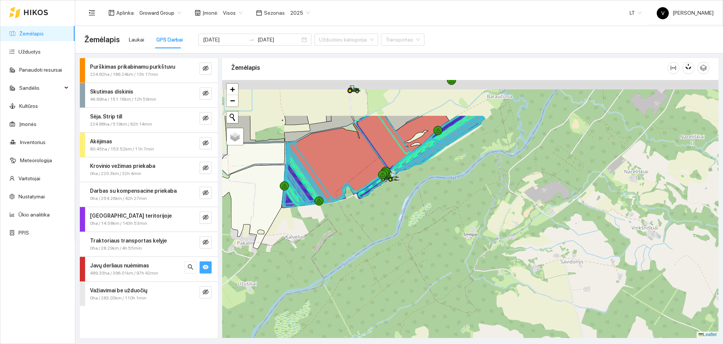
drag, startPoint x: 487, startPoint y: 201, endPoint x: 460, endPoint y: 254, distance: 59.0
click at [460, 253] on div at bounding box center [470, 209] width 497 height 258
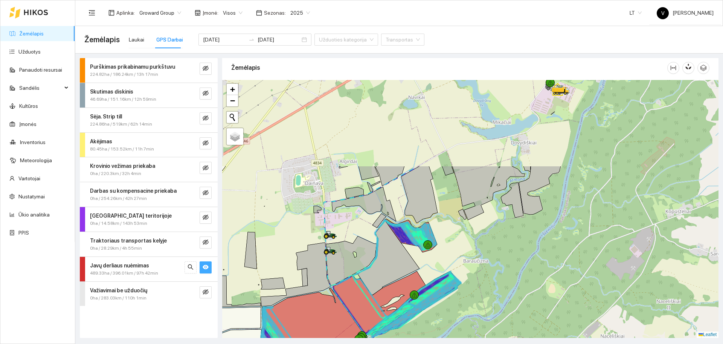
drag, startPoint x: 516, startPoint y: 145, endPoint x: 521, endPoint y: 256, distance: 111.6
click at [521, 256] on div at bounding box center [470, 209] width 497 height 258
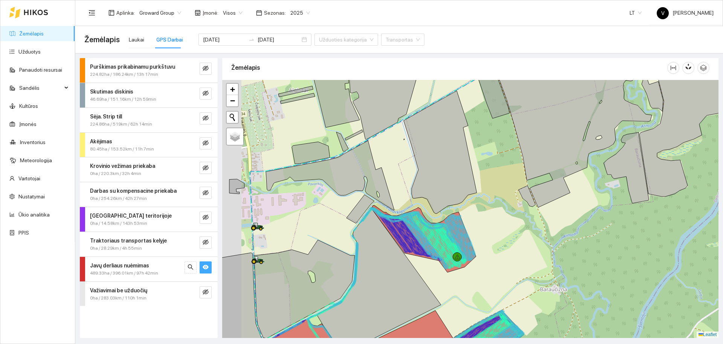
drag, startPoint x: 445, startPoint y: 231, endPoint x: 487, endPoint y: 231, distance: 42.2
click at [487, 231] on div at bounding box center [470, 209] width 497 height 258
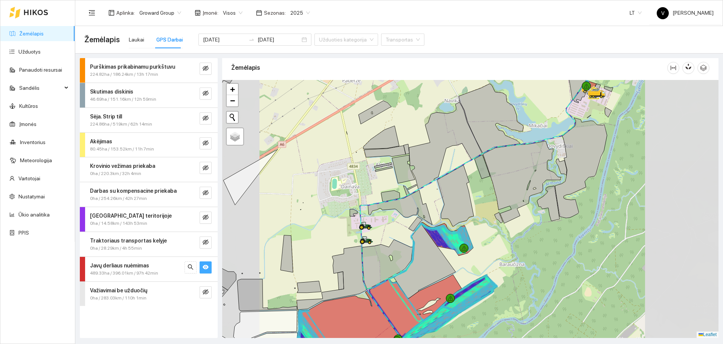
drag, startPoint x: 481, startPoint y: 260, endPoint x: 504, endPoint y: 224, distance: 41.8
click at [504, 224] on div at bounding box center [470, 209] width 497 height 258
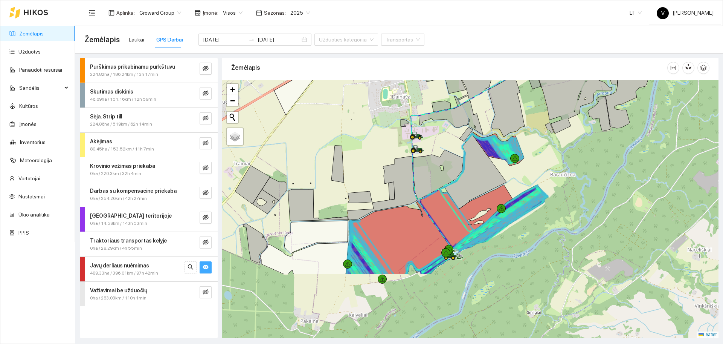
drag, startPoint x: 486, startPoint y: 256, endPoint x: 537, endPoint y: 167, distance: 102.9
click at [537, 167] on div at bounding box center [470, 209] width 497 height 258
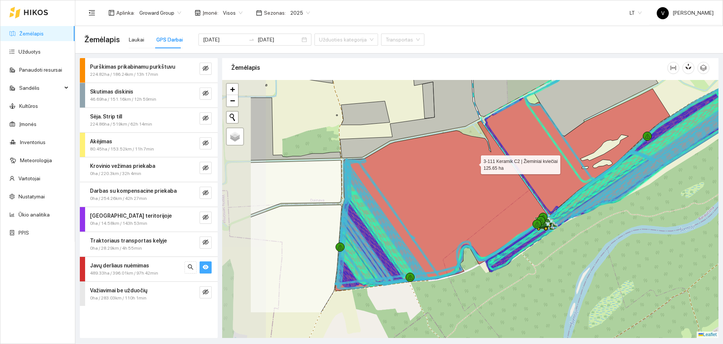
drag, startPoint x: 397, startPoint y: 215, endPoint x: 474, endPoint y: 163, distance: 93.2
click at [474, 163] on icon at bounding box center [441, 206] width 212 height 170
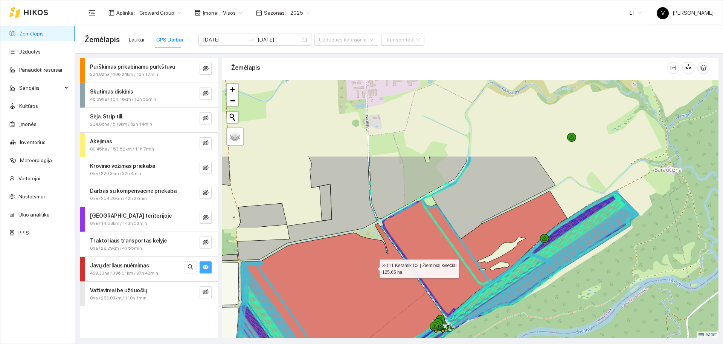
drag, startPoint x: 476, startPoint y: 164, endPoint x: 373, endPoint y: 266, distance: 144.9
click at [373, 266] on icon at bounding box center [338, 308] width 212 height 170
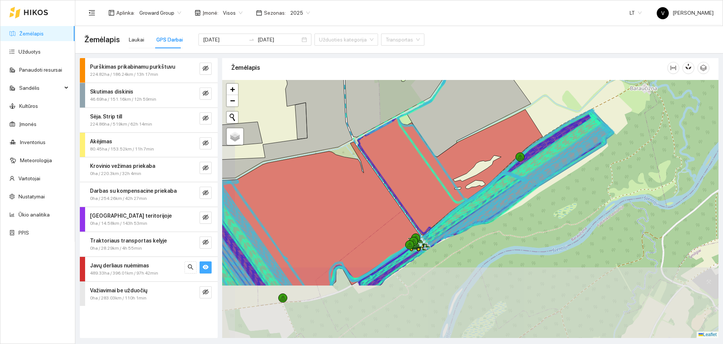
drag, startPoint x: 534, startPoint y: 235, endPoint x: 571, endPoint y: 176, distance: 69.9
click at [571, 176] on div at bounding box center [470, 209] width 497 height 258
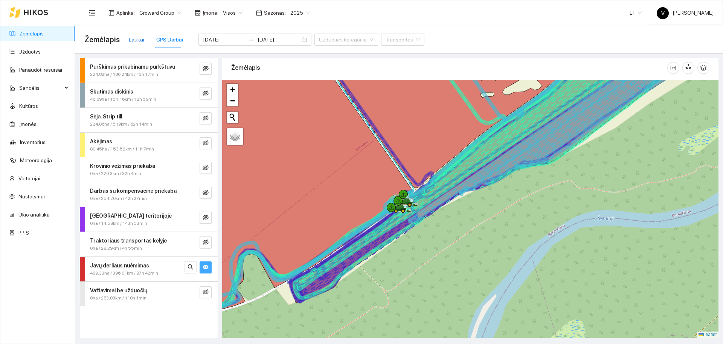
click at [136, 37] on div "Laukai" at bounding box center [136, 39] width 15 height 8
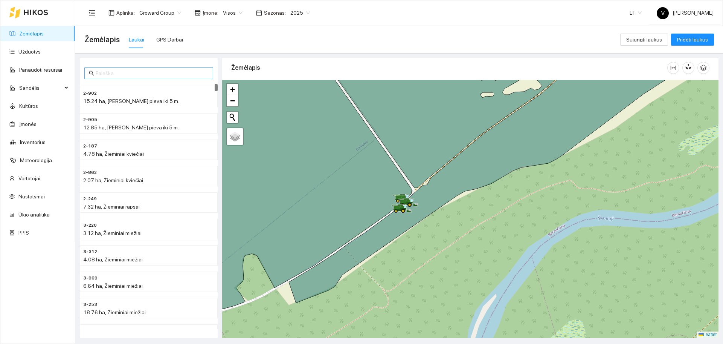
click at [120, 73] on input "text" at bounding box center [152, 73] width 113 height 8
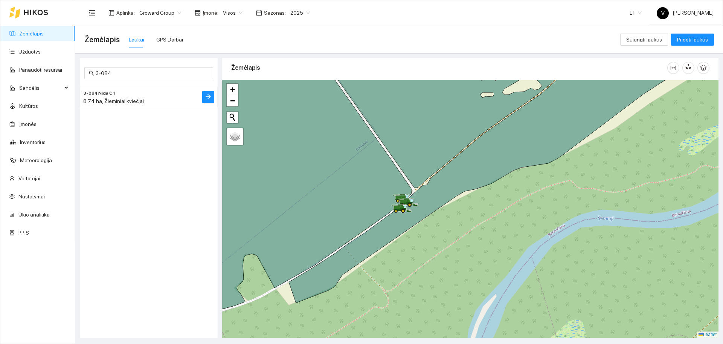
click at [103, 93] on span "3-084 Nida C1" at bounding box center [99, 93] width 32 height 7
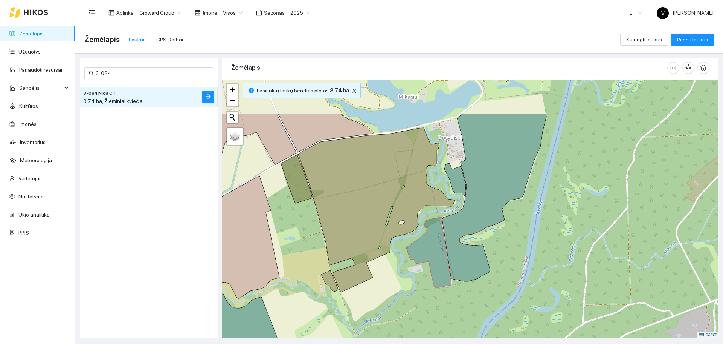
drag, startPoint x: 584, startPoint y: 179, endPoint x: 536, endPoint y: 241, distance: 78.7
click at [536, 241] on div at bounding box center [470, 209] width 497 height 258
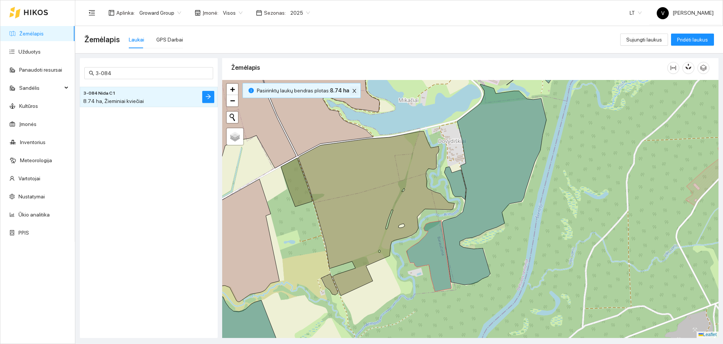
click at [352, 92] on icon "close" at bounding box center [354, 90] width 5 height 5
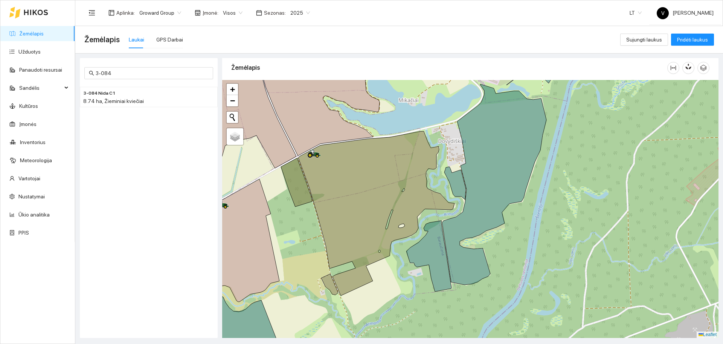
click at [224, 11] on span "Visos" at bounding box center [233, 12] width 20 height 11
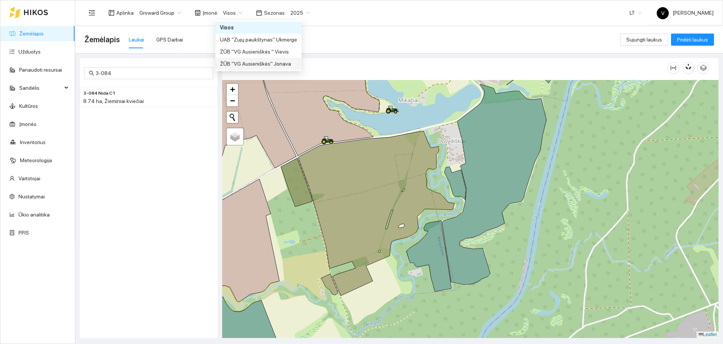
click at [283, 70] on body "Žemėlapis Užduotys Panaudoti resursai Sandėlis Kultūros Įmonės Inventorius Mete…" at bounding box center [361, 172] width 723 height 344
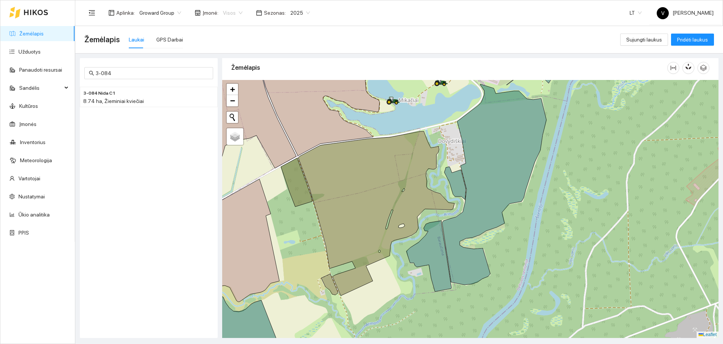
click at [233, 17] on span "Visos" at bounding box center [233, 12] width 20 height 11
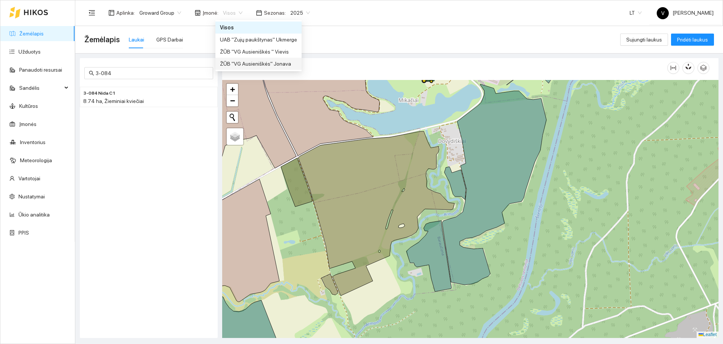
click at [270, 61] on div "ŽŪB "VG Ausieniškės" Jonava" at bounding box center [258, 64] width 77 height 8
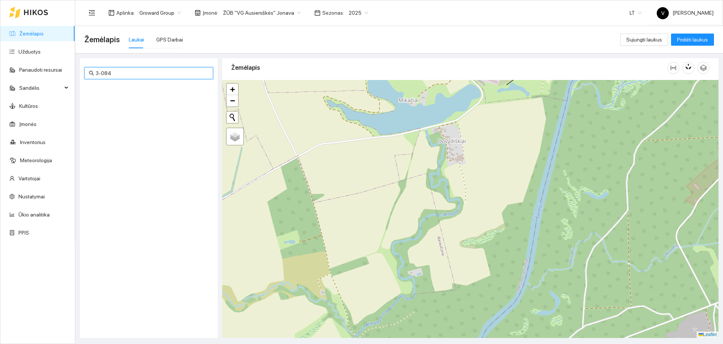
click at [117, 72] on input "3-084" at bounding box center [152, 73] width 113 height 8
type input "3"
click at [133, 90] on h4 "2-009" at bounding box center [133, 93] width 101 height 8
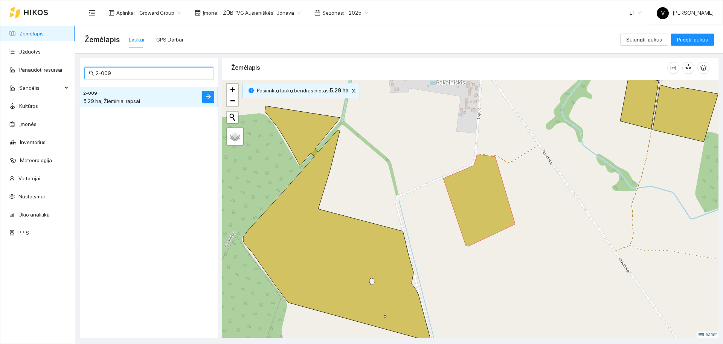
click at [147, 75] on input "2-009" at bounding box center [152, 73] width 113 height 8
drag, startPoint x: 146, startPoint y: 74, endPoint x: 122, endPoint y: 74, distance: 24.1
click at [122, 74] on input "2-009" at bounding box center [152, 73] width 113 height 8
type input "2-898"
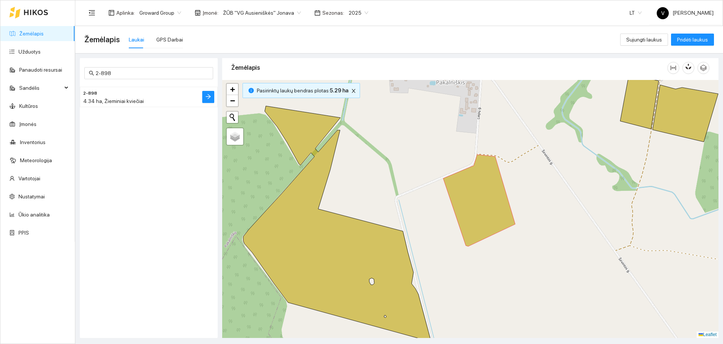
click at [125, 95] on h4 "2-898" at bounding box center [133, 93] width 101 height 8
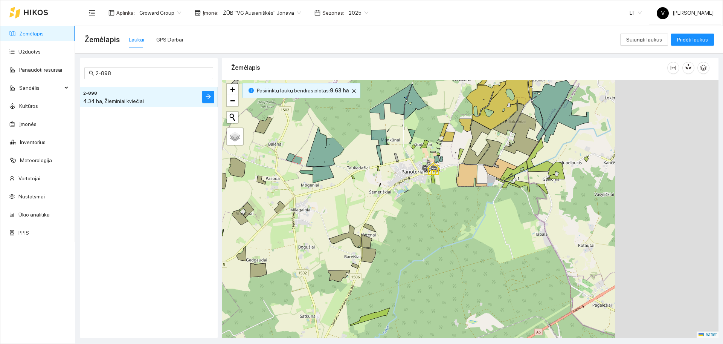
drag, startPoint x: 623, startPoint y: 238, endPoint x: 424, endPoint y: 203, distance: 202.0
click at [424, 203] on div at bounding box center [470, 209] width 497 height 258
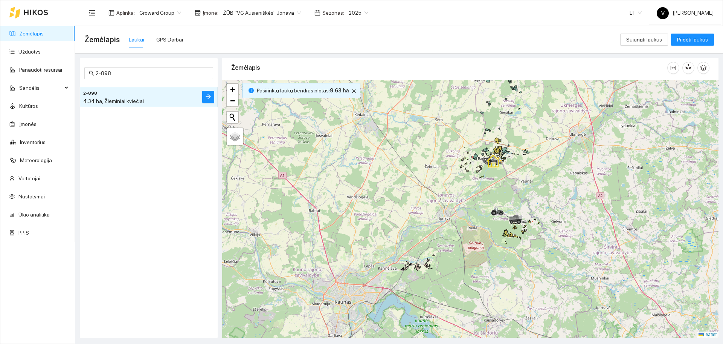
drag, startPoint x: 569, startPoint y: 215, endPoint x: 540, endPoint y: 188, distance: 39.7
click at [540, 188] on div at bounding box center [470, 209] width 497 height 258
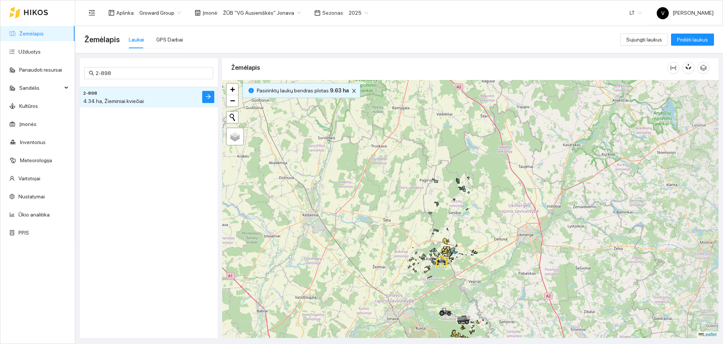
drag, startPoint x: 525, startPoint y: 137, endPoint x: 474, endPoint y: 220, distance: 97.4
click at [477, 228] on div at bounding box center [470, 209] width 497 height 258
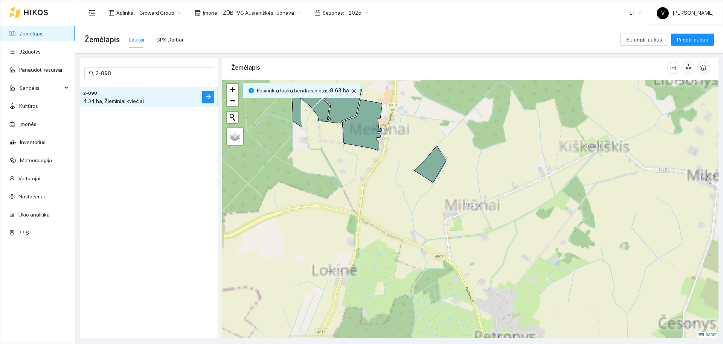
drag, startPoint x: 451, startPoint y: 172, endPoint x: 449, endPoint y: 224, distance: 52.0
click at [449, 224] on div at bounding box center [470, 209] width 497 height 258
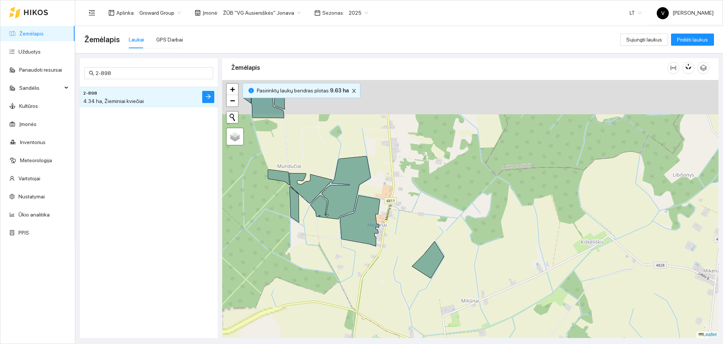
drag, startPoint x: 443, startPoint y: 191, endPoint x: 448, endPoint y: 240, distance: 48.4
click at [448, 240] on div at bounding box center [470, 209] width 497 height 258
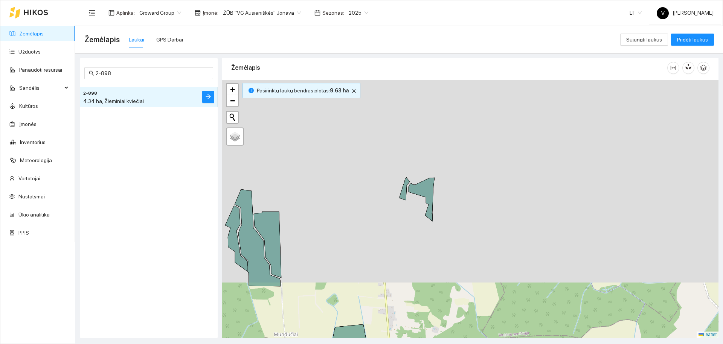
drag, startPoint x: 451, startPoint y: 177, endPoint x: 447, endPoint y: 257, distance: 79.2
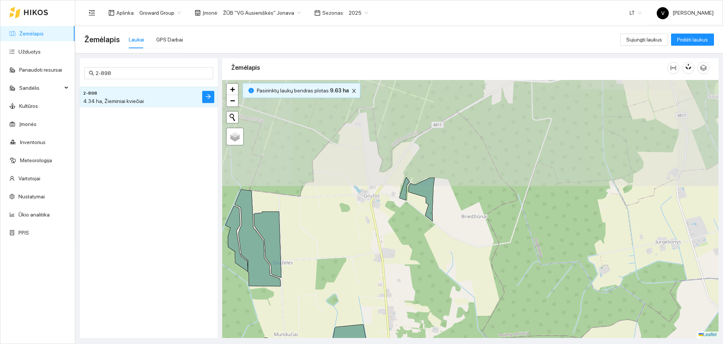
click at [447, 257] on div at bounding box center [470, 209] width 497 height 258
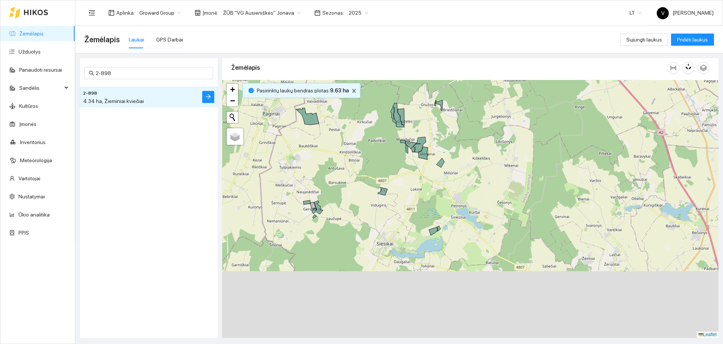
drag, startPoint x: 452, startPoint y: 278, endPoint x: 474, endPoint y: 99, distance: 180.3
click at [471, 104] on div at bounding box center [470, 209] width 497 height 258
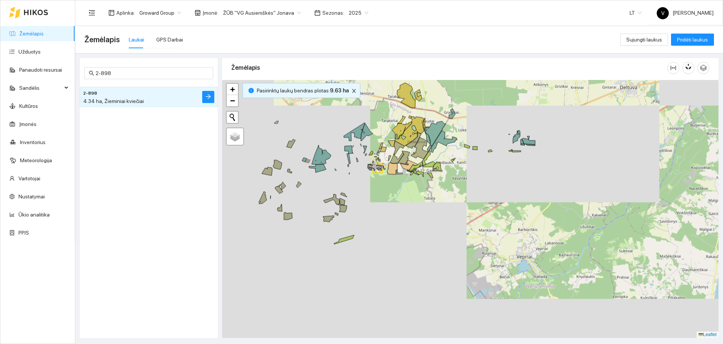
drag, startPoint x: 489, startPoint y: 260, endPoint x: 489, endPoint y: 130, distance: 130.3
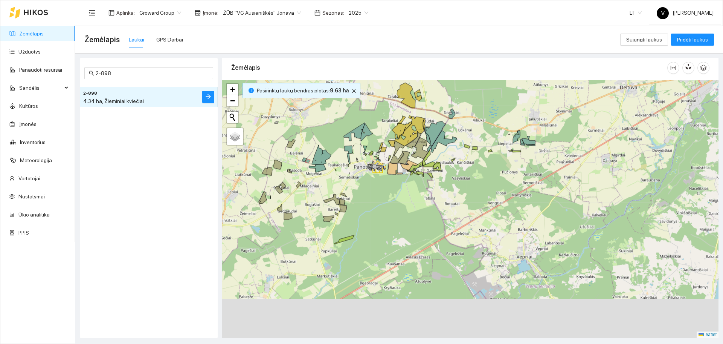
click at [489, 115] on div at bounding box center [470, 209] width 497 height 258
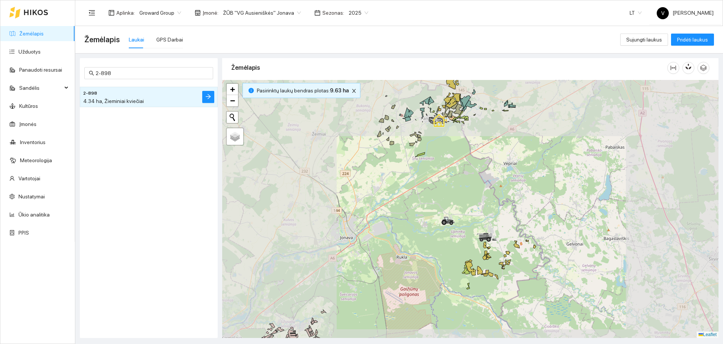
drag, startPoint x: 497, startPoint y: 241, endPoint x: 492, endPoint y: 209, distance: 32.5
click at [490, 211] on div at bounding box center [470, 209] width 497 height 258
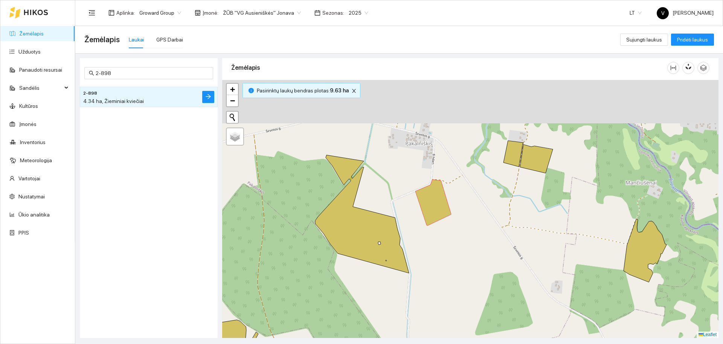
drag, startPoint x: 524, startPoint y: 183, endPoint x: 495, endPoint y: 255, distance: 77.4
click at [494, 259] on div at bounding box center [470, 209] width 497 height 258
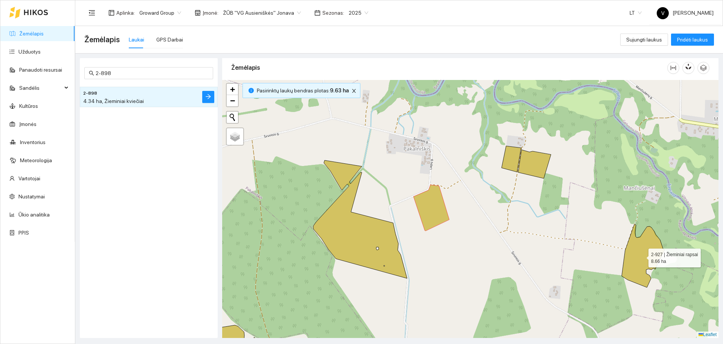
click at [643, 244] on icon at bounding box center [643, 255] width 43 height 63
click at [526, 225] on div at bounding box center [470, 209] width 497 height 258
click at [161, 40] on div "GPS Darbai" at bounding box center [169, 39] width 27 height 8
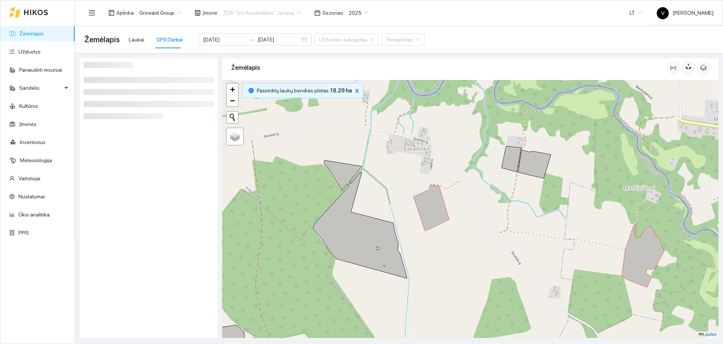
click at [270, 10] on span "ŽŪB "VG Ausieniškės" Jonava" at bounding box center [262, 12] width 78 height 11
click at [242, 28] on div "Visos" at bounding box center [258, 27] width 77 height 8
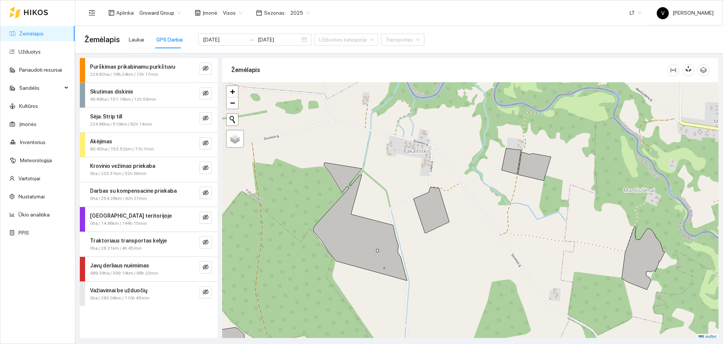
scroll to position [2, 0]
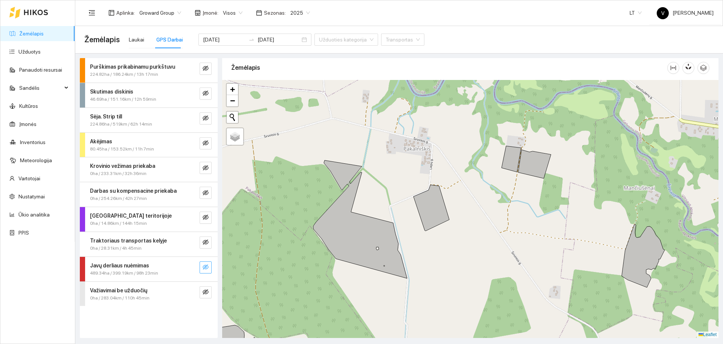
click at [207, 267] on icon "eye-invisible" at bounding box center [206, 267] width 6 height 6
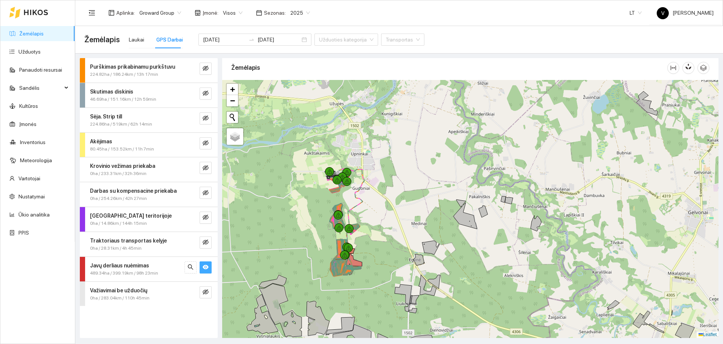
drag, startPoint x: 406, startPoint y: 254, endPoint x: 418, endPoint y: 148, distance: 106.2
click at [418, 148] on div at bounding box center [470, 209] width 497 height 258
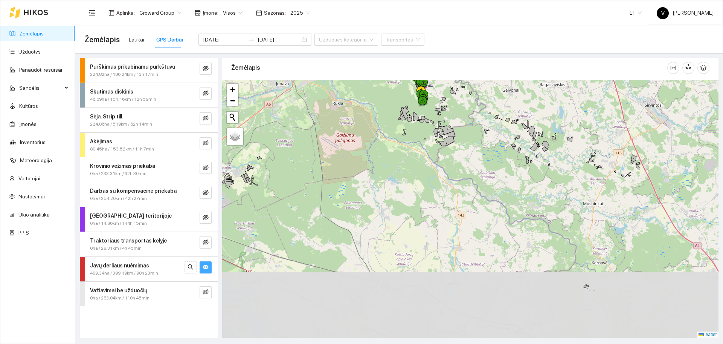
drag, startPoint x: 456, startPoint y: 254, endPoint x: 477, endPoint y: 197, distance: 61.3
click at [477, 197] on div at bounding box center [470, 209] width 497 height 258
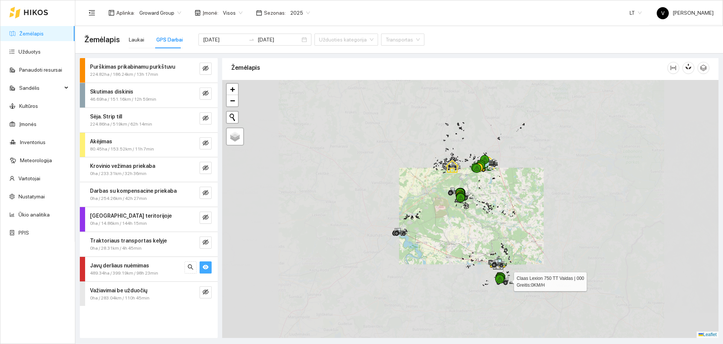
drag, startPoint x: 513, startPoint y: 277, endPoint x: 507, endPoint y: 240, distance: 38.2
click at [508, 276] on icon at bounding box center [504, 280] width 21 height 9
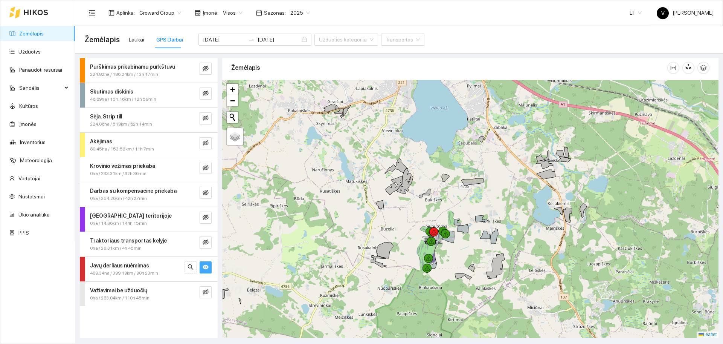
drag, startPoint x: 419, startPoint y: 134, endPoint x: 431, endPoint y: 189, distance: 55.7
click at [431, 189] on div at bounding box center [470, 209] width 497 height 258
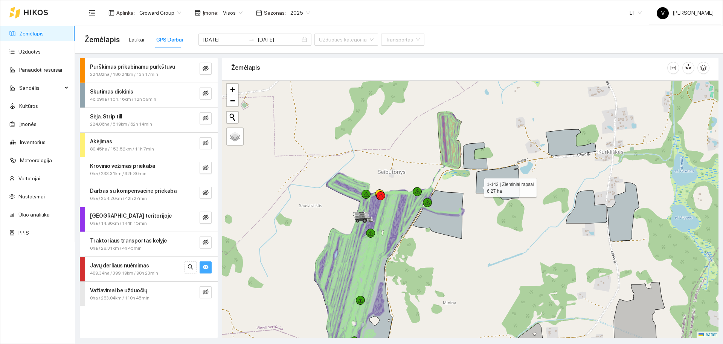
drag, startPoint x: 474, startPoint y: 164, endPoint x: 477, endPoint y: 182, distance: 18.6
click at [477, 182] on icon at bounding box center [498, 182] width 44 height 35
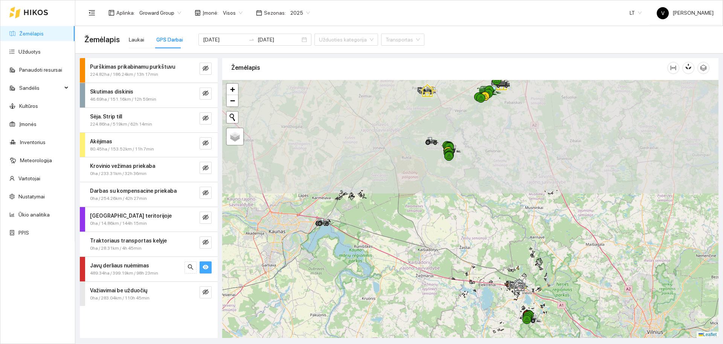
drag, startPoint x: 479, startPoint y: 149, endPoint x: 472, endPoint y: 235, distance: 85.8
click at [523, 264] on div at bounding box center [470, 209] width 497 height 258
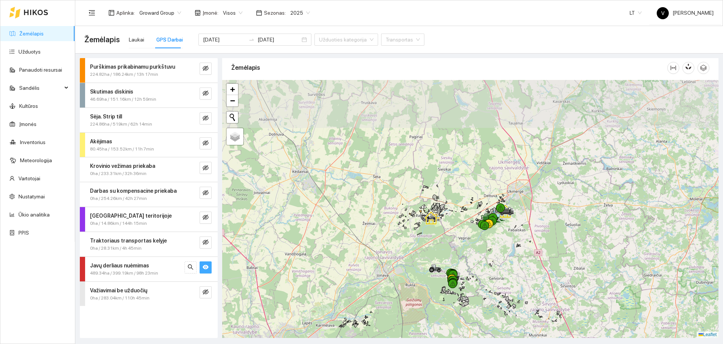
drag, startPoint x: 482, startPoint y: 198, endPoint x: 489, endPoint y: 292, distance: 94.4
click at [489, 292] on div at bounding box center [470, 209] width 497 height 258
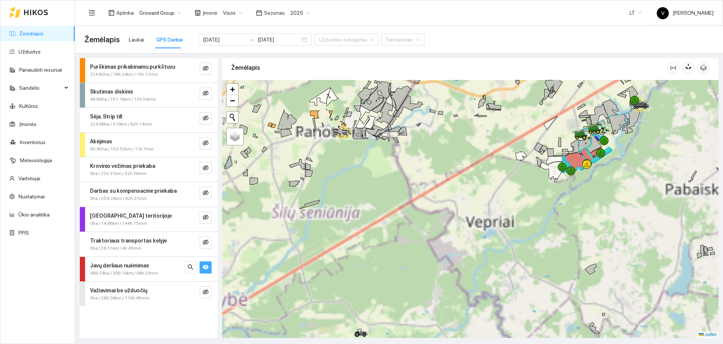
drag, startPoint x: 475, startPoint y: 278, endPoint x: 616, endPoint y: 114, distance: 216.9
click at [616, 115] on div at bounding box center [470, 209] width 497 height 258
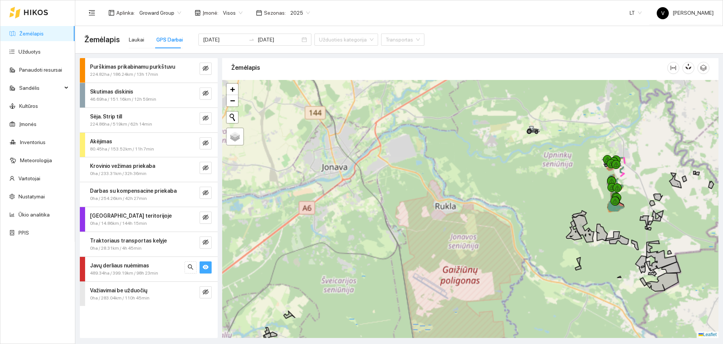
drag, startPoint x: 507, startPoint y: 219, endPoint x: 536, endPoint y: 136, distance: 87.9
click at [538, 131] on div at bounding box center [470, 209] width 497 height 258
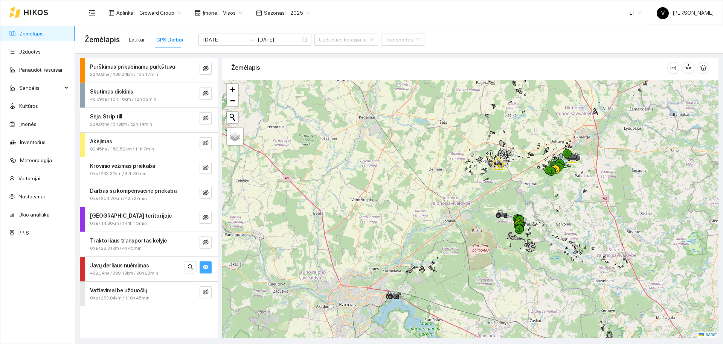
drag, startPoint x: 544, startPoint y: 152, endPoint x: 523, endPoint y: 182, distance: 36.5
click at [523, 181] on div at bounding box center [470, 209] width 497 height 258
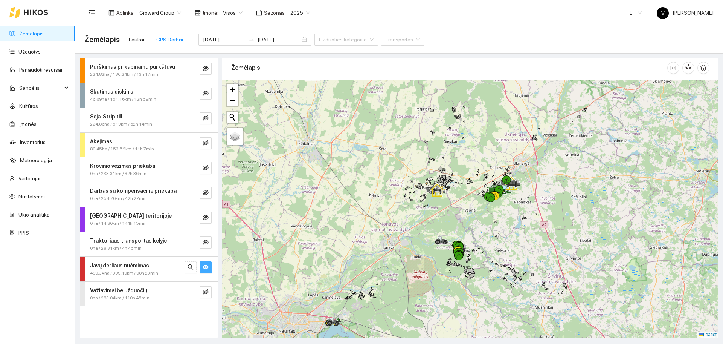
drag, startPoint x: 516, startPoint y: 252, endPoint x: 524, endPoint y: 202, distance: 50.6
click at [523, 203] on div at bounding box center [470, 209] width 497 height 258
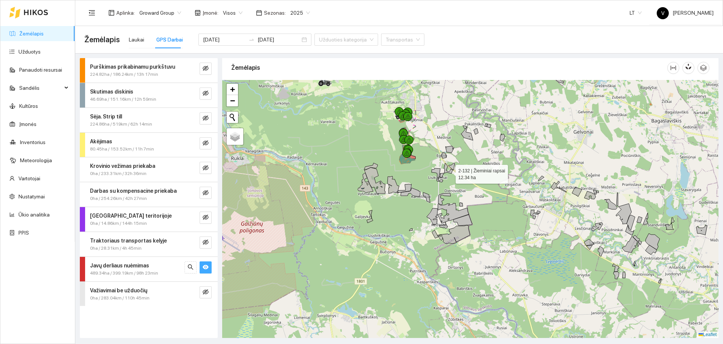
drag, startPoint x: 438, startPoint y: 178, endPoint x: 451, endPoint y: 168, distance: 16.7
click at [449, 171] on icon at bounding box center [448, 168] width 9 height 11
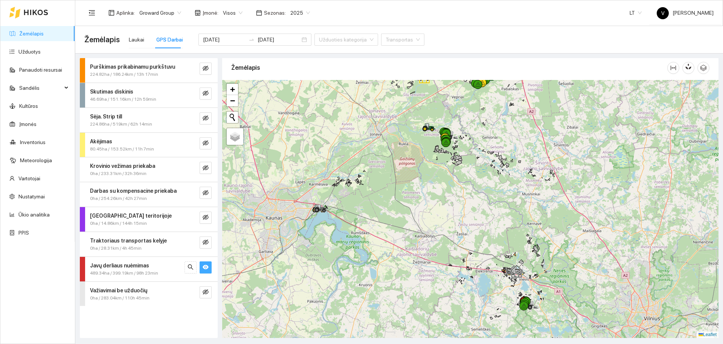
drag, startPoint x: 476, startPoint y: 231, endPoint x: 477, endPoint y: 222, distance: 9.1
click at [477, 222] on div at bounding box center [470, 209] width 497 height 258
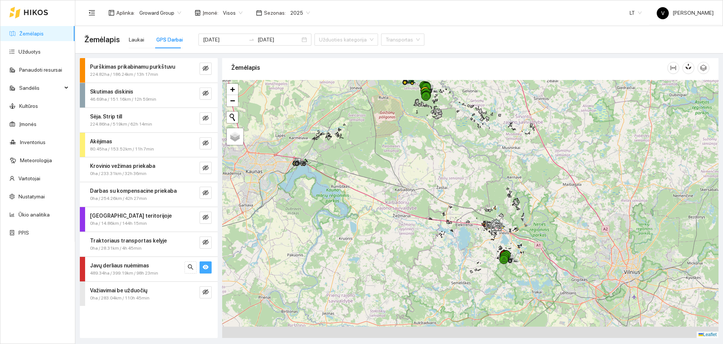
drag, startPoint x: 494, startPoint y: 270, endPoint x: 489, endPoint y: 215, distance: 54.4
click at [474, 223] on div at bounding box center [470, 209] width 497 height 258
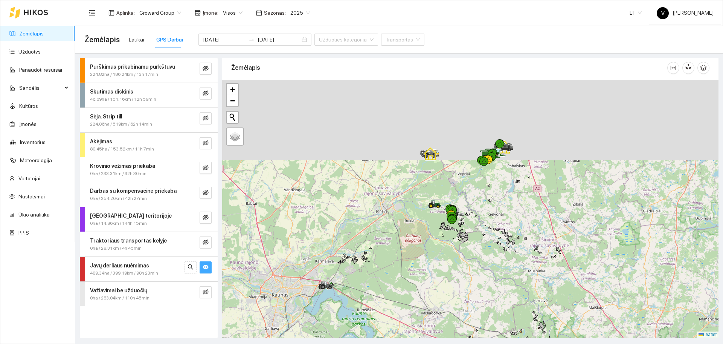
drag, startPoint x: 421, startPoint y: 122, endPoint x: 463, endPoint y: 258, distance: 142.0
click at [463, 258] on div at bounding box center [470, 209] width 497 height 258
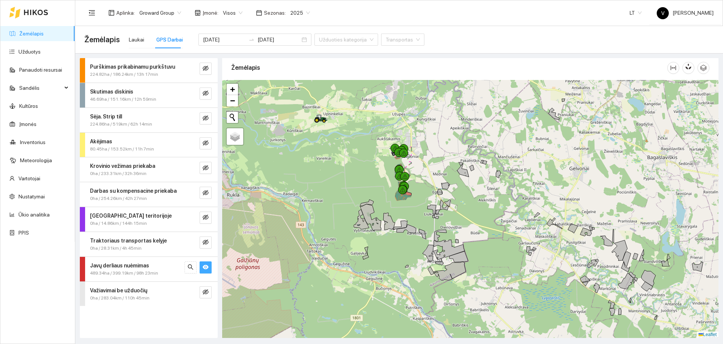
drag, startPoint x: 465, startPoint y: 233, endPoint x: 447, endPoint y: 220, distance: 22.2
click at [447, 220] on div at bounding box center [470, 209] width 497 height 258
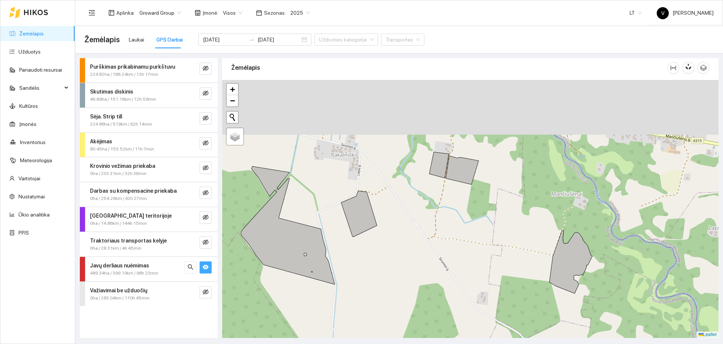
drag, startPoint x: 397, startPoint y: 174, endPoint x: 467, endPoint y: 244, distance: 98.8
click at [466, 252] on div at bounding box center [470, 209] width 497 height 258
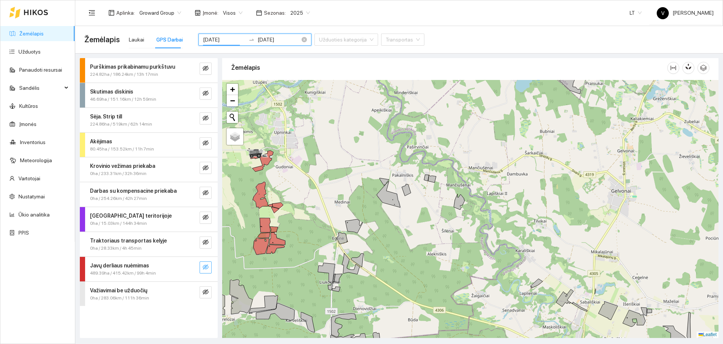
click at [214, 41] on input "[DATE]" at bounding box center [224, 39] width 43 height 8
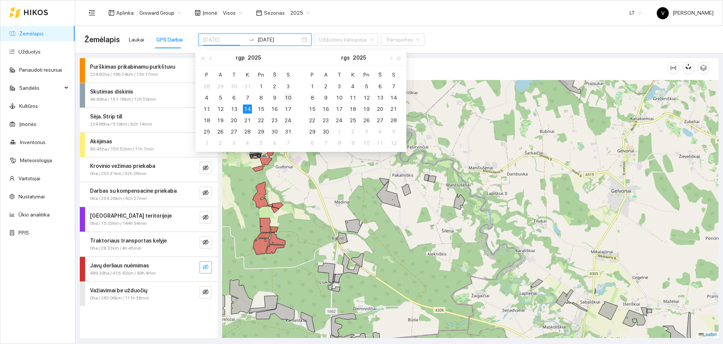
type input "[DATE]"
click at [290, 96] on div "10" at bounding box center [288, 97] width 9 height 9
type input "[DATE]"
click at [251, 108] on div "14" at bounding box center [247, 108] width 9 height 9
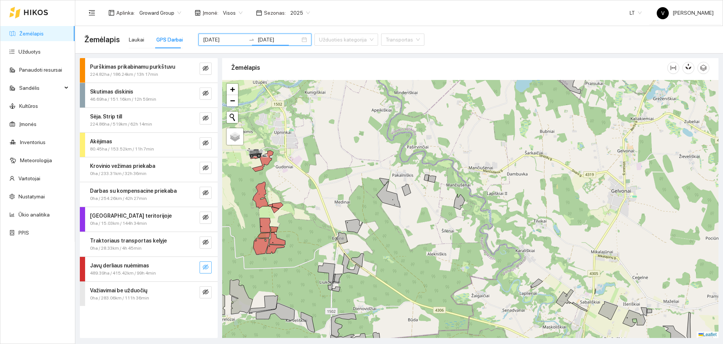
click at [207, 265] on icon "eye-invisible" at bounding box center [206, 266] width 6 height 5
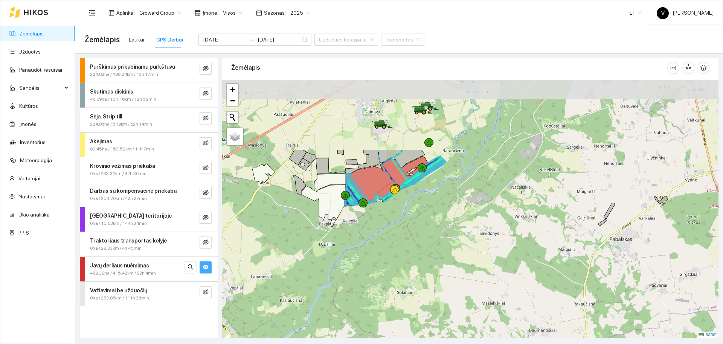
drag, startPoint x: 368, startPoint y: 115, endPoint x: 398, endPoint y: 216, distance: 105.6
click at [398, 216] on div at bounding box center [470, 209] width 497 height 258
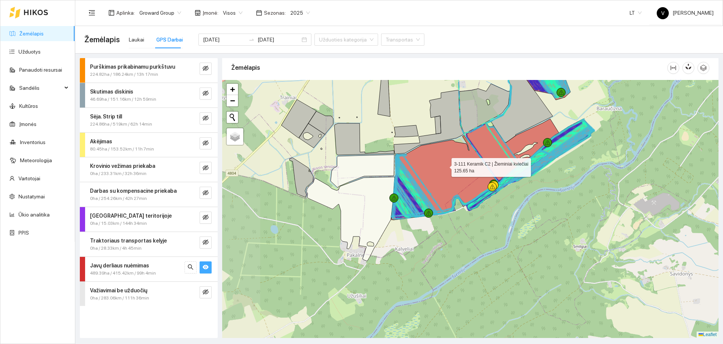
drag, startPoint x: 390, startPoint y: 181, endPoint x: 437, endPoint y: 163, distance: 51.3
click at [445, 165] on icon at bounding box center [444, 177] width 106 height 84
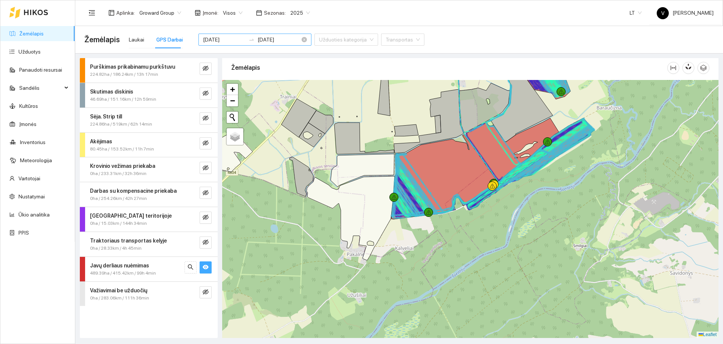
click at [260, 36] on input "[DATE]" at bounding box center [279, 39] width 43 height 8
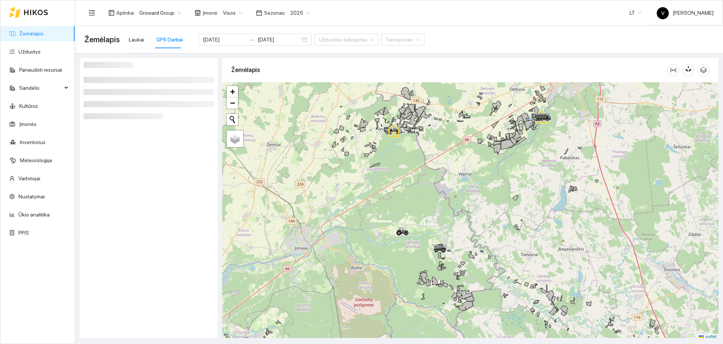
click at [415, 165] on div at bounding box center [470, 211] width 497 height 258
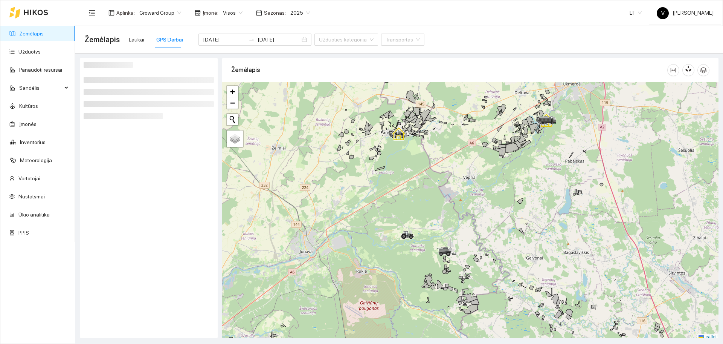
scroll to position [2, 0]
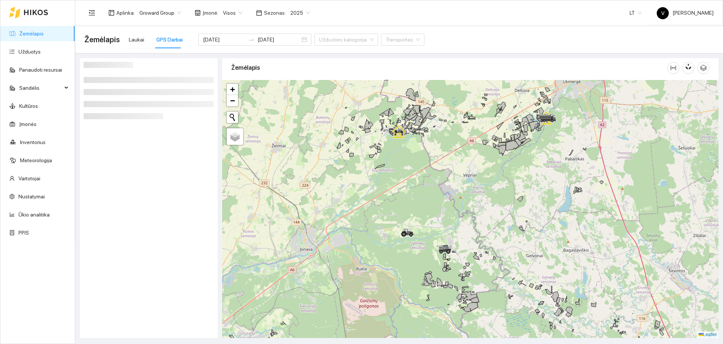
click at [519, 164] on div at bounding box center [470, 209] width 497 height 258
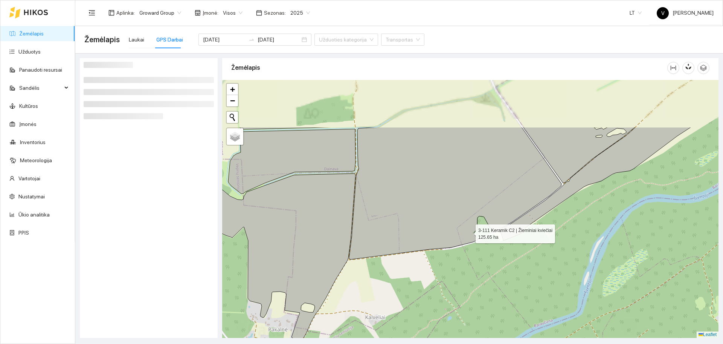
drag, startPoint x: 490, startPoint y: 186, endPoint x: 469, endPoint y: 226, distance: 45.3
click at [469, 235] on icon at bounding box center [455, 193] width 212 height 132
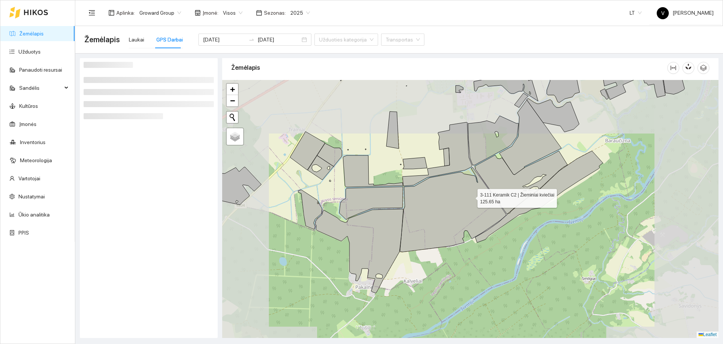
drag, startPoint x: 476, startPoint y: 189, endPoint x: 161, endPoint y: 50, distance: 344.1
click at [468, 201] on icon at bounding box center [453, 209] width 106 height 84
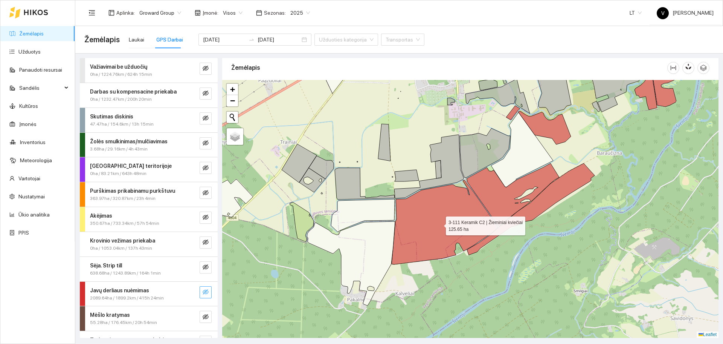
click at [200, 290] on button "button" at bounding box center [206, 292] width 12 height 12
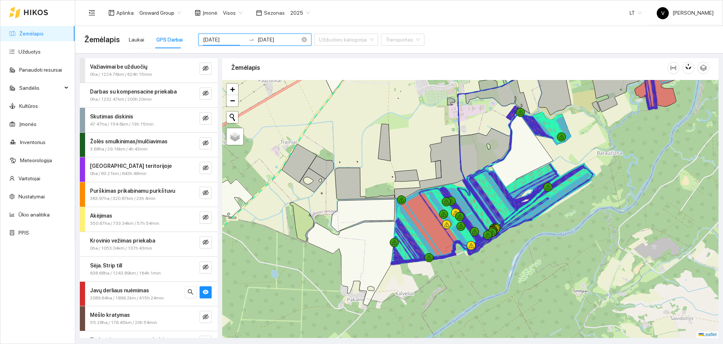
click at [226, 39] on input "[DATE]" at bounding box center [224, 39] width 43 height 8
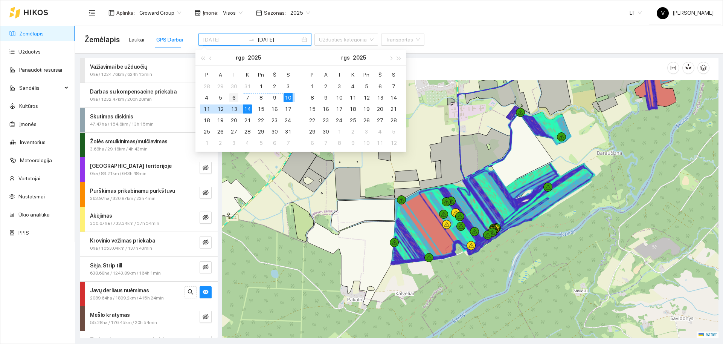
type input "[DATE]"
click at [235, 97] on div "6" at bounding box center [233, 97] width 9 height 9
type input "[DATE]"
click at [246, 109] on div "14" at bounding box center [247, 108] width 9 height 9
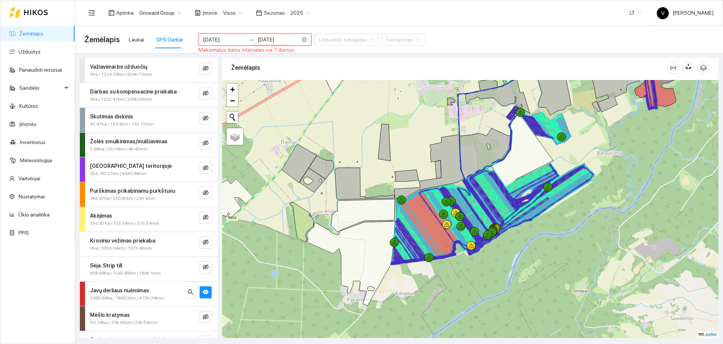
click at [229, 40] on input "[DATE]" at bounding box center [224, 39] width 43 height 8
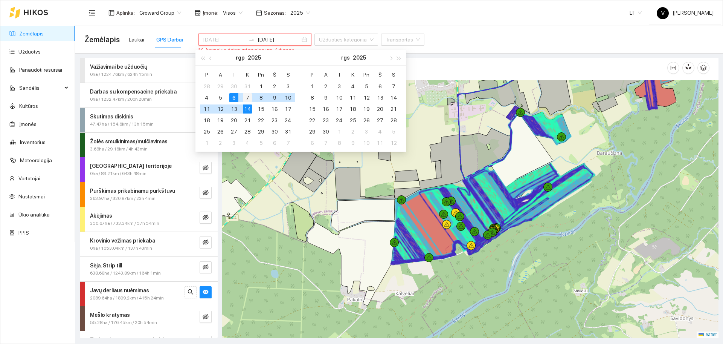
type input "[DATE]"
click at [246, 97] on div "7" at bounding box center [247, 97] width 9 height 9
type input "2025-08-14"
click at [249, 108] on div "14" at bounding box center [247, 108] width 9 height 9
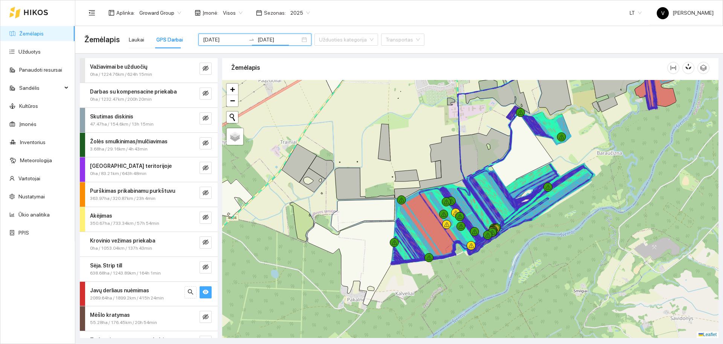
click at [203, 291] on icon "eye" at bounding box center [206, 291] width 6 height 5
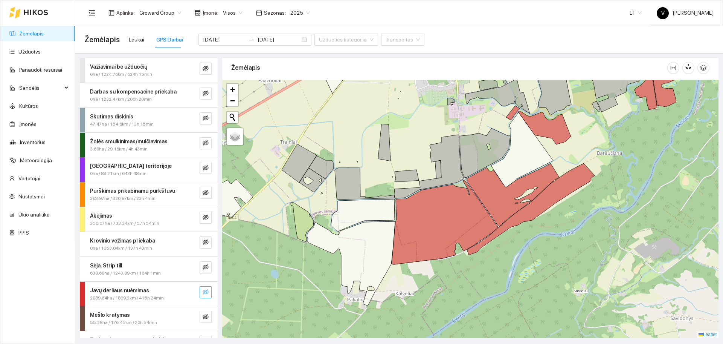
click at [203, 291] on icon "eye-invisible" at bounding box center [206, 291] width 6 height 5
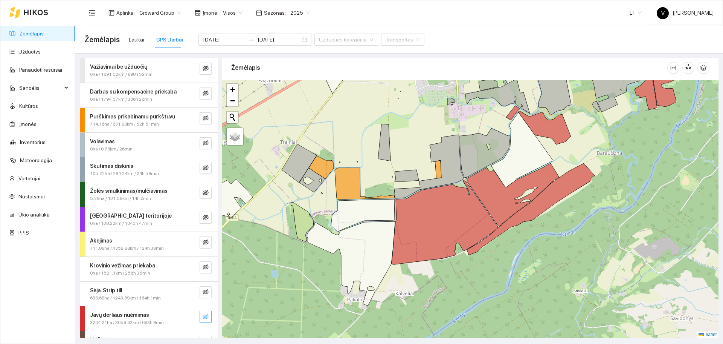
click at [203, 315] on icon "eye-invisible" at bounding box center [206, 316] width 6 height 6
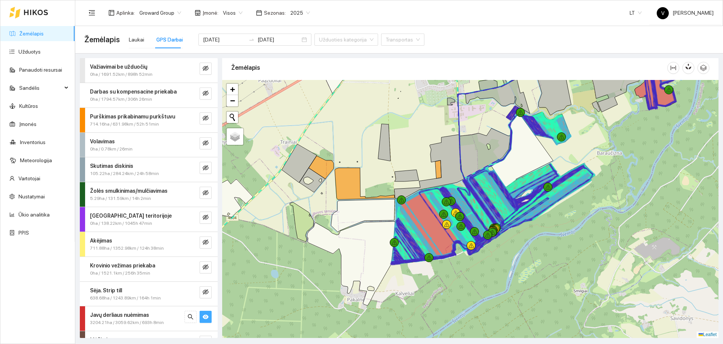
click at [623, 274] on div at bounding box center [470, 209] width 497 height 258
click at [229, 40] on input "[DATE]" at bounding box center [224, 39] width 43 height 8
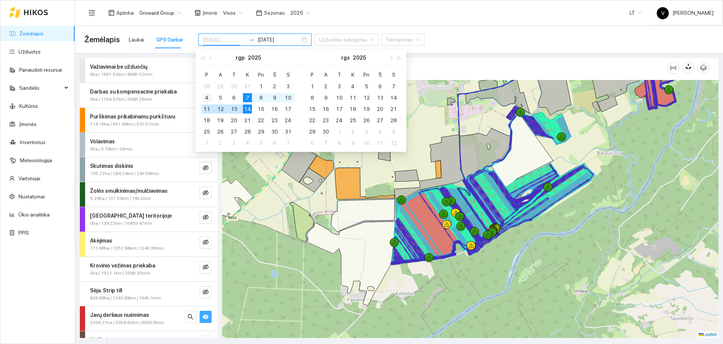
type input "[DATE]"
click at [206, 96] on div "4" at bounding box center [206, 97] width 9 height 9
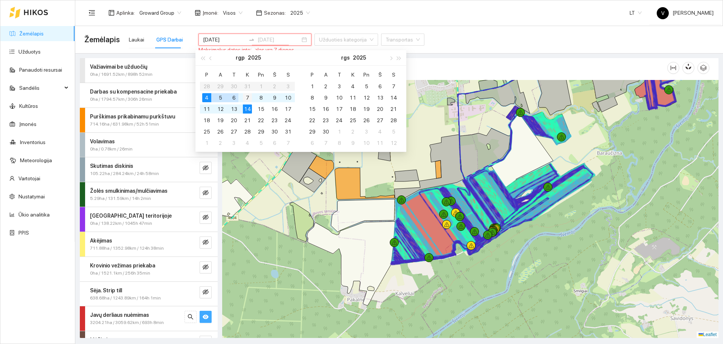
type input "[DATE]"
click at [248, 97] on div "7" at bounding box center [247, 97] width 9 height 9
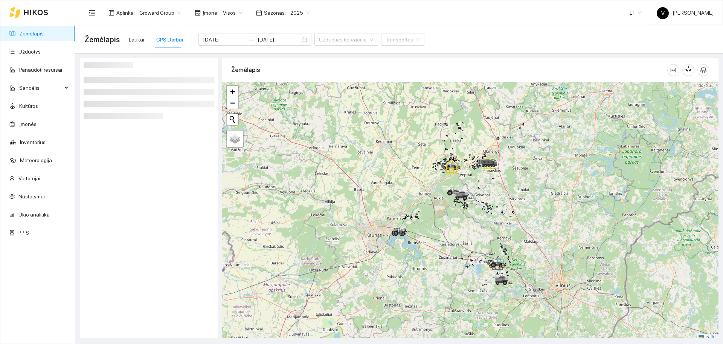
drag, startPoint x: 516, startPoint y: 256, endPoint x: 465, endPoint y: 209, distance: 69.3
click at [515, 254] on div at bounding box center [470, 211] width 497 height 258
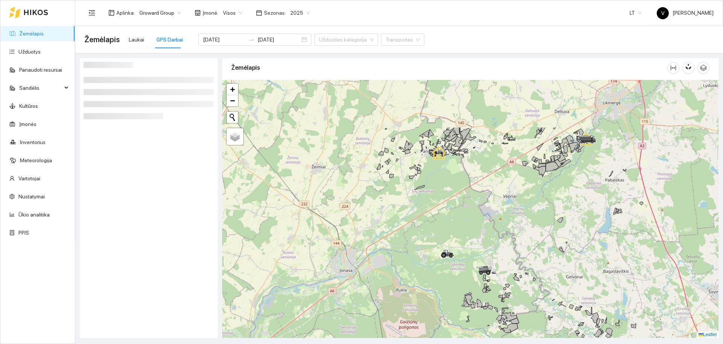
drag, startPoint x: 430, startPoint y: 157, endPoint x: 435, endPoint y: 248, distance: 90.5
click at [434, 252] on div at bounding box center [470, 209] width 497 height 258
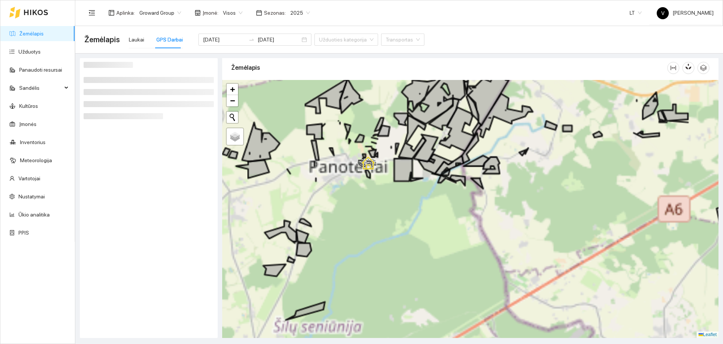
click at [526, 228] on div at bounding box center [470, 209] width 497 height 258
click at [420, 199] on div at bounding box center [470, 209] width 497 height 258
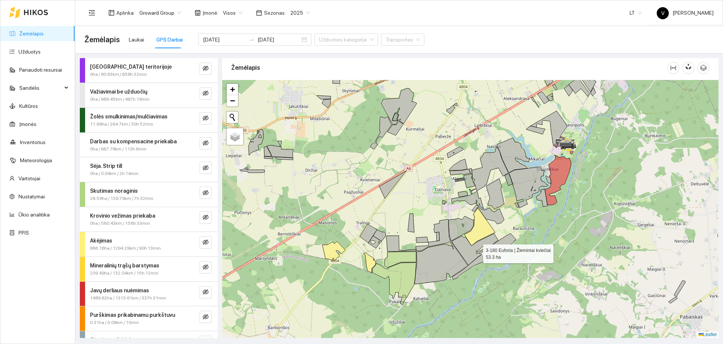
drag, startPoint x: 477, startPoint y: 253, endPoint x: 516, endPoint y: 229, distance: 45.9
click at [498, 233] on icon at bounding box center [475, 249] width 46 height 32
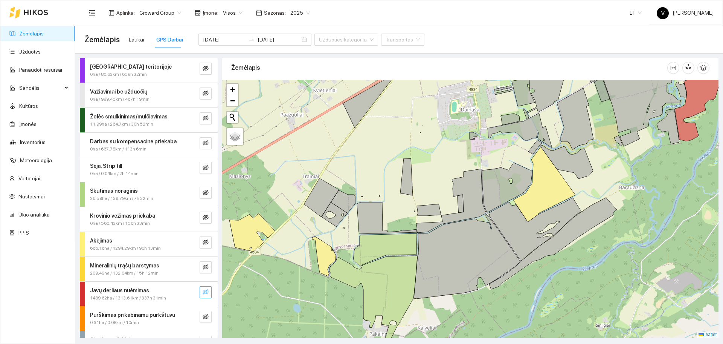
click at [203, 290] on icon "eye-invisible" at bounding box center [206, 292] width 6 height 6
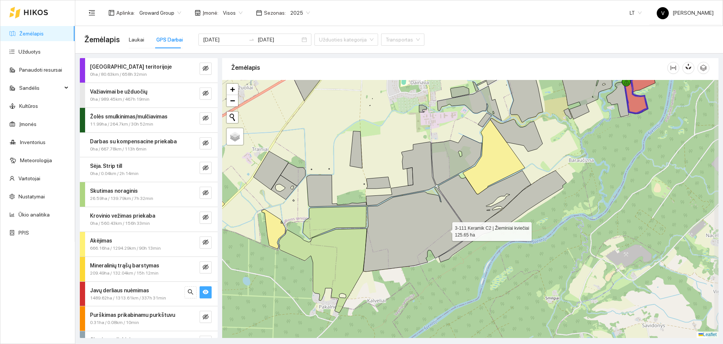
drag, startPoint x: 497, startPoint y: 257, endPoint x: 441, endPoint y: 232, distance: 60.6
click at [443, 229] on icon at bounding box center [417, 229] width 106 height 84
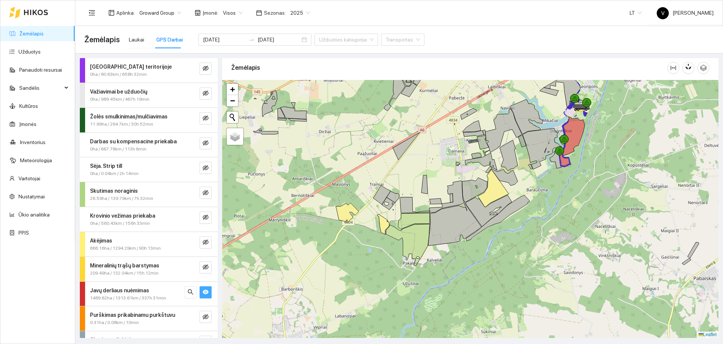
drag, startPoint x: 561, startPoint y: 185, endPoint x: 525, endPoint y: 129, distance: 66.5
click at [578, 166] on div at bounding box center [470, 209] width 497 height 258
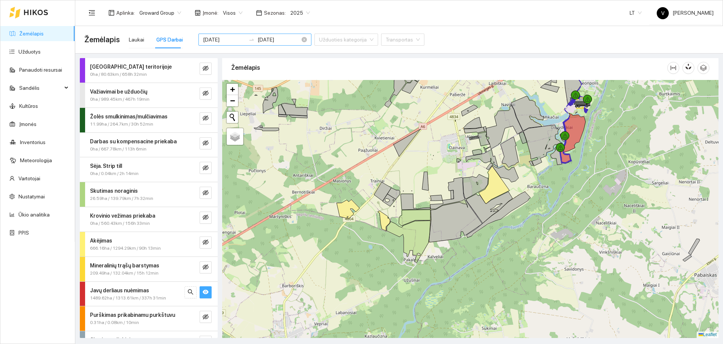
click at [226, 35] on div "[DATE] [DATE]" at bounding box center [255, 40] width 113 height 12
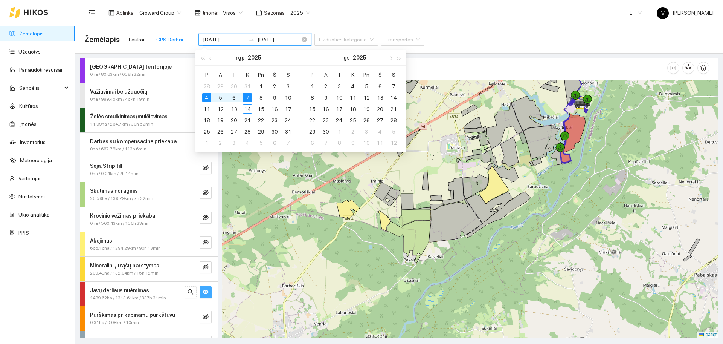
click at [223, 40] on input "[DATE]" at bounding box center [224, 39] width 43 height 8
click at [230, 38] on input "[DATE]" at bounding box center [224, 39] width 43 height 8
click at [351, 232] on div at bounding box center [470, 209] width 497 height 258
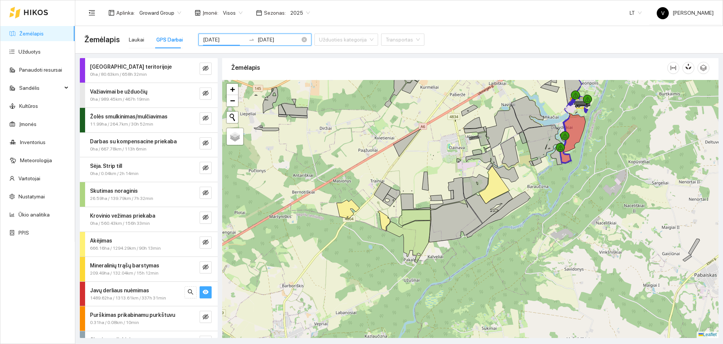
click at [225, 41] on input "[DATE]" at bounding box center [224, 39] width 43 height 8
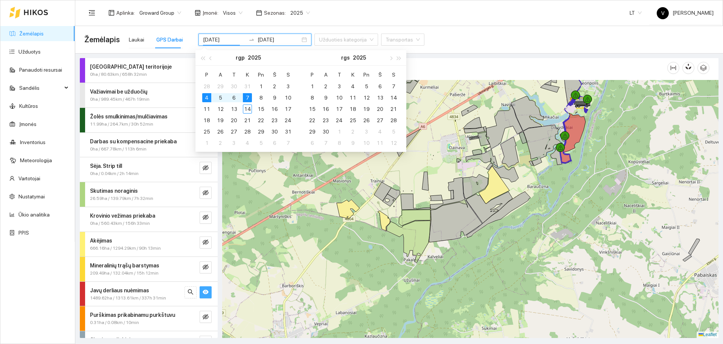
type input "[DATE]"
click at [208, 98] on div "4" at bounding box center [206, 97] width 9 height 9
click at [289, 99] on div "10" at bounding box center [288, 97] width 9 height 9
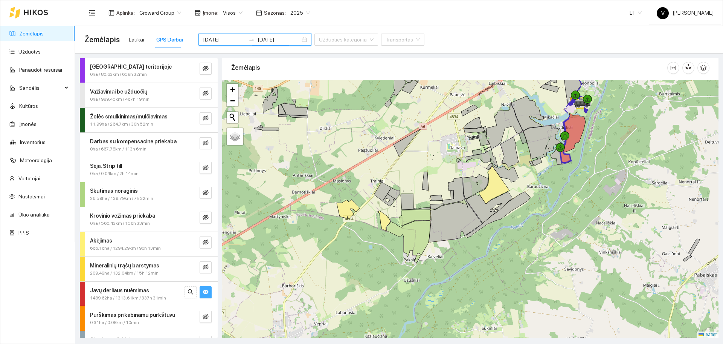
type input "[DATE]"
click at [403, 204] on div at bounding box center [470, 209] width 497 height 258
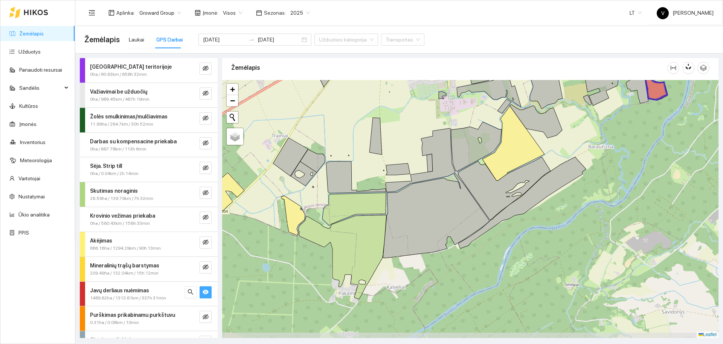
drag, startPoint x: 431, startPoint y: 213, endPoint x: 406, endPoint y: 183, distance: 38.6
click at [406, 183] on icon at bounding box center [421, 160] width 70 height 64
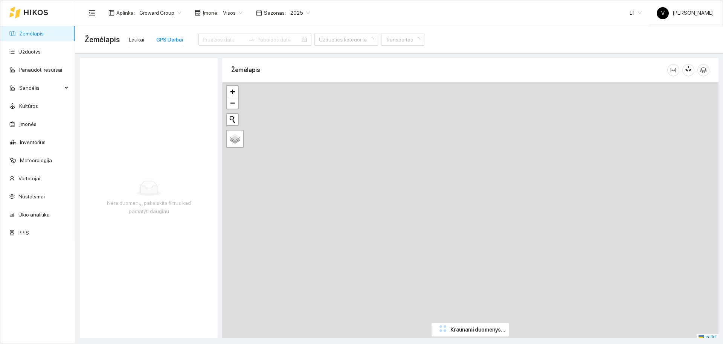
type input "[DATE]"
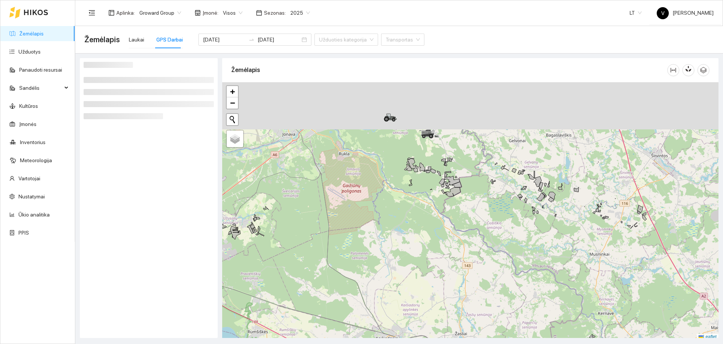
scroll to position [2, 0]
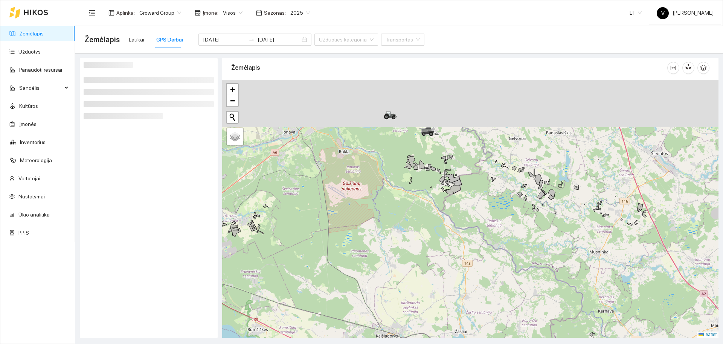
drag, startPoint x: 457, startPoint y: 197, endPoint x: 459, endPoint y: 231, distance: 33.6
click at [459, 231] on div at bounding box center [470, 209] width 497 height 258
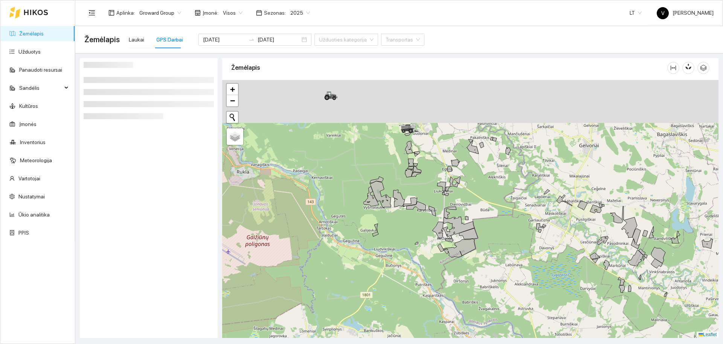
drag, startPoint x: 466, startPoint y: 159, endPoint x: 491, endPoint y: 197, distance: 45.8
click at [491, 197] on div at bounding box center [470, 209] width 497 height 258
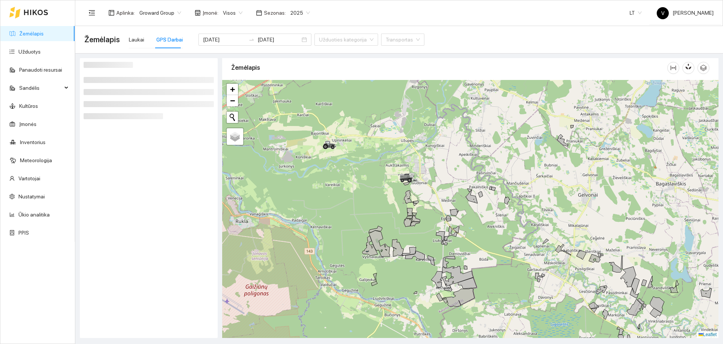
drag, startPoint x: 450, startPoint y: 202, endPoint x: 455, endPoint y: 205, distance: 5.8
click at [450, 219] on div at bounding box center [470, 209] width 497 height 258
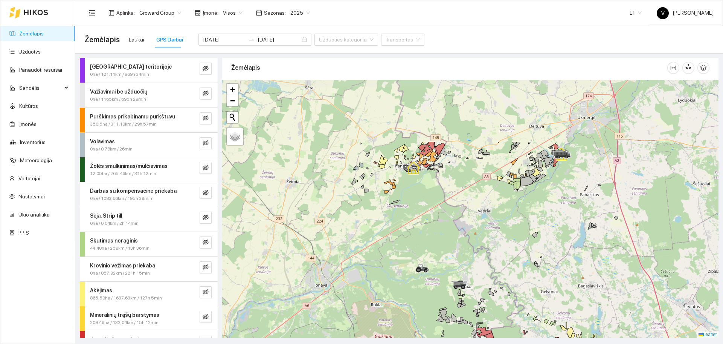
drag, startPoint x: 399, startPoint y: 119, endPoint x: 427, endPoint y: 200, distance: 86.0
click at [427, 200] on div at bounding box center [470, 209] width 497 height 258
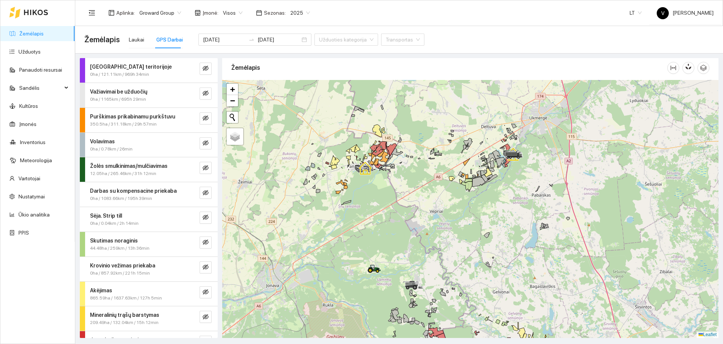
drag, startPoint x: 525, startPoint y: 190, endPoint x: 470, endPoint y: 188, distance: 55.0
click at [480, 190] on div at bounding box center [470, 209] width 497 height 258
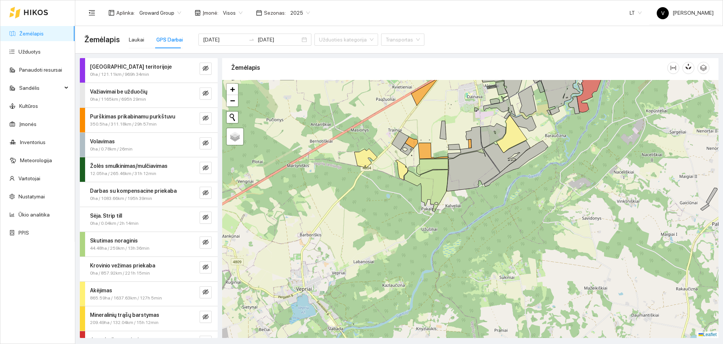
drag, startPoint x: 497, startPoint y: 192, endPoint x: 458, endPoint y: 208, distance: 41.6
click at [460, 207] on div at bounding box center [470, 209] width 497 height 258
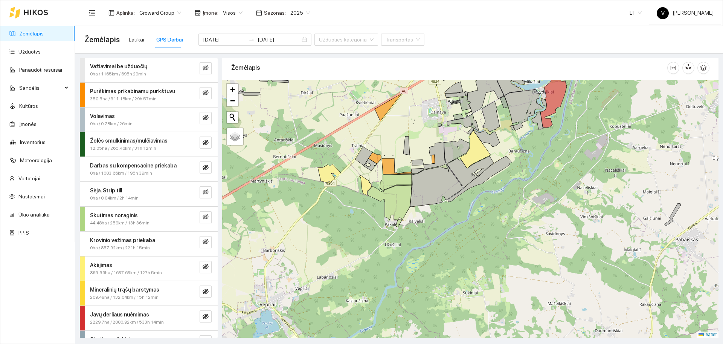
scroll to position [47, 0]
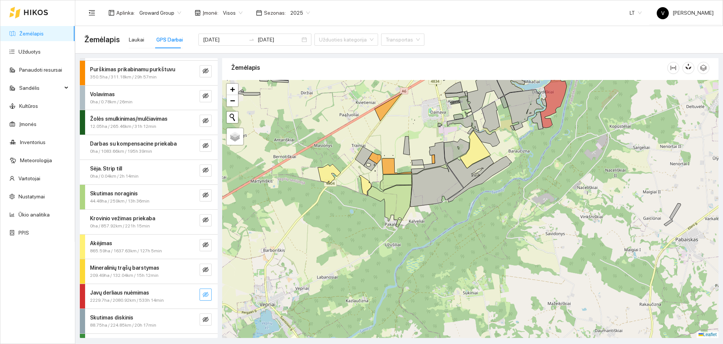
click at [203, 294] on icon "eye-invisible" at bounding box center [206, 294] width 6 height 6
click at [203, 293] on icon "eye" at bounding box center [206, 294] width 6 height 5
click at [223, 36] on input "[DATE]" at bounding box center [224, 39] width 43 height 8
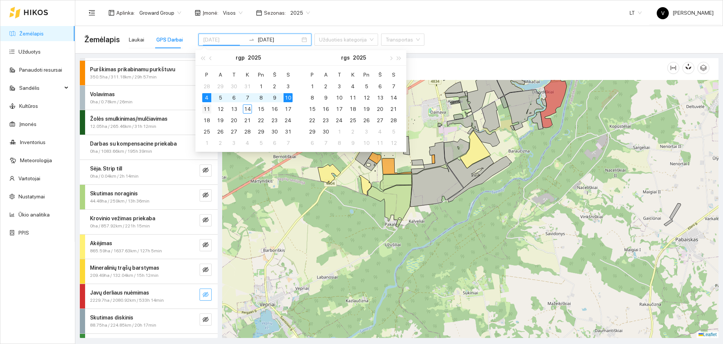
type input "2025-08-11"
click at [208, 107] on div "11" at bounding box center [206, 108] width 9 height 9
type input "2025-08-17"
click at [286, 108] on div "17" at bounding box center [288, 108] width 9 height 9
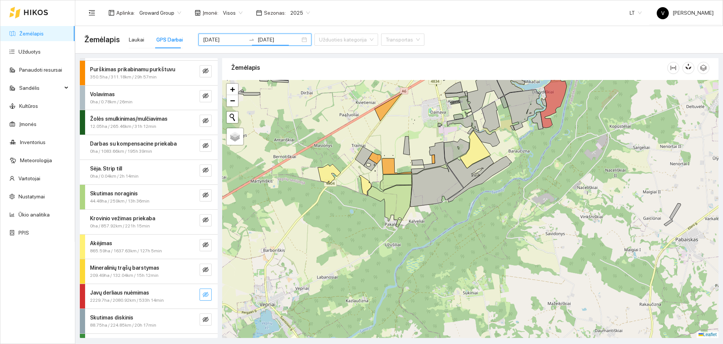
click at [203, 297] on icon "eye-invisible" at bounding box center [206, 294] width 6 height 6
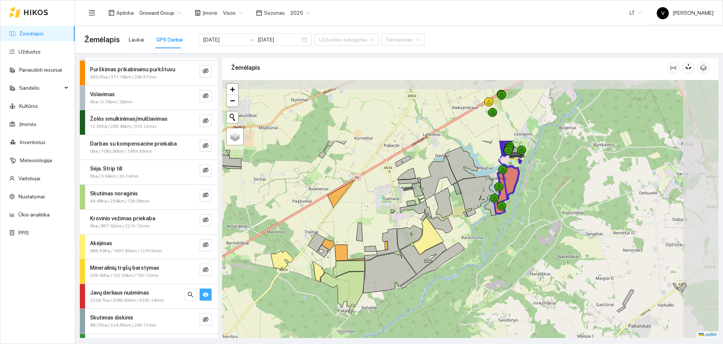
drag, startPoint x: 521, startPoint y: 250, endPoint x: 515, endPoint y: 267, distance: 17.5
click at [515, 267] on div at bounding box center [470, 209] width 497 height 258
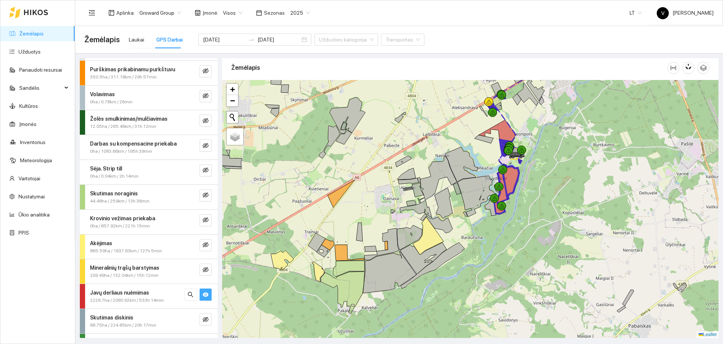
click at [514, 168] on div at bounding box center [470, 209] width 497 height 258
click at [438, 182] on div at bounding box center [470, 209] width 497 height 258
click at [387, 214] on div at bounding box center [470, 209] width 497 height 258
click at [202, 298] on button "button" at bounding box center [206, 294] width 12 height 12
click at [380, 228] on div at bounding box center [470, 209] width 497 height 258
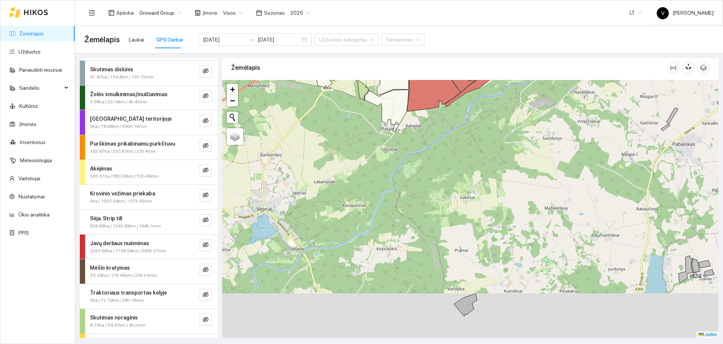
scroll to position [22, 0]
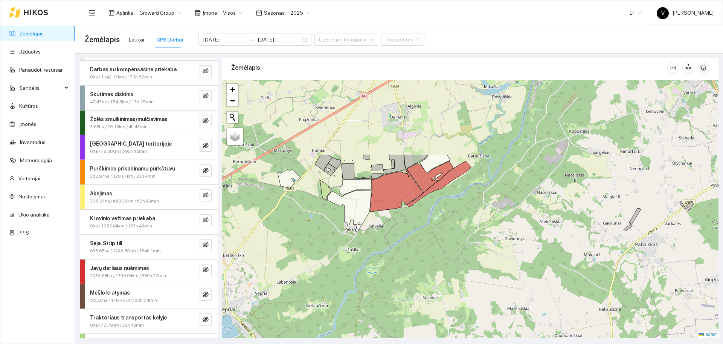
drag, startPoint x: 461, startPoint y: 152, endPoint x: 424, endPoint y: 252, distance: 106.9
click at [424, 252] on div at bounding box center [470, 209] width 497 height 258
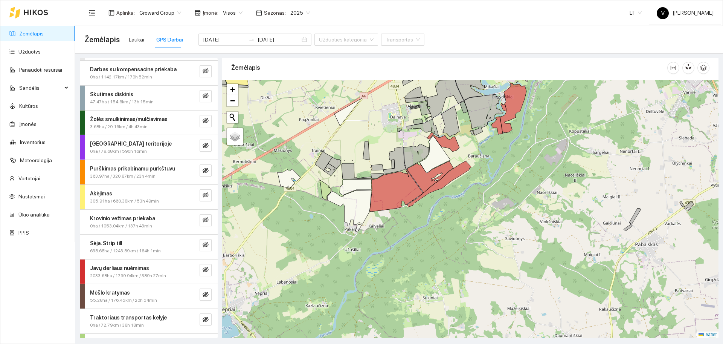
click at [430, 226] on div at bounding box center [470, 209] width 497 height 258
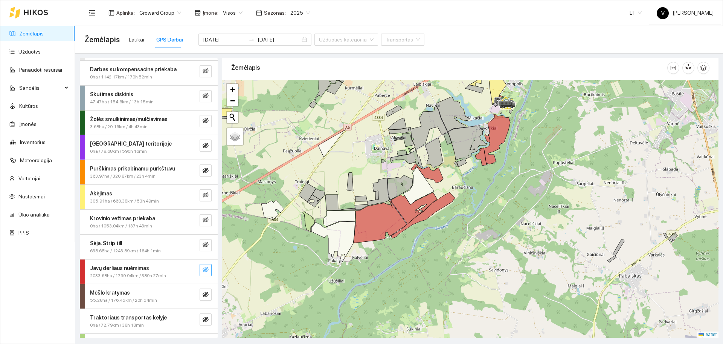
click at [203, 266] on icon "eye-invisible" at bounding box center [206, 269] width 6 height 6
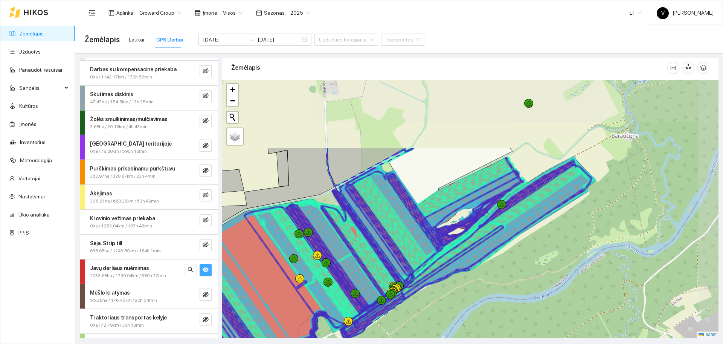
drag, startPoint x: 560, startPoint y: 222, endPoint x: 556, endPoint y: 231, distance: 9.8
click at [556, 231] on div at bounding box center [470, 209] width 497 height 258
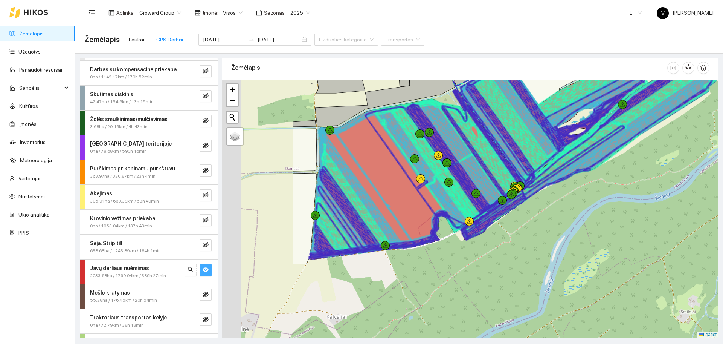
drag, startPoint x: 345, startPoint y: 211, endPoint x: 466, endPoint y: 112, distance: 156.8
click at [466, 112] on icon at bounding box center [434, 169] width 139 height 141
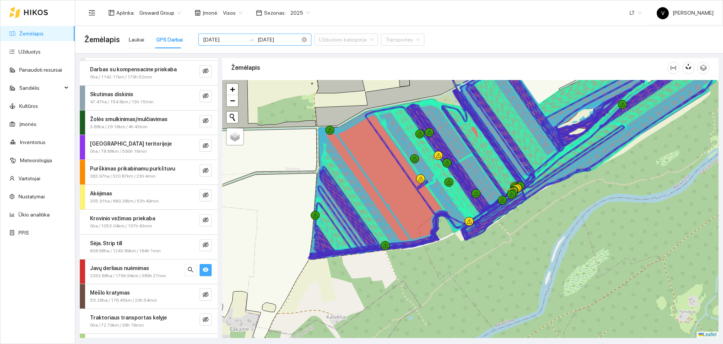
click at [226, 34] on div "2025-08-11 2025-08-17" at bounding box center [255, 40] width 113 height 12
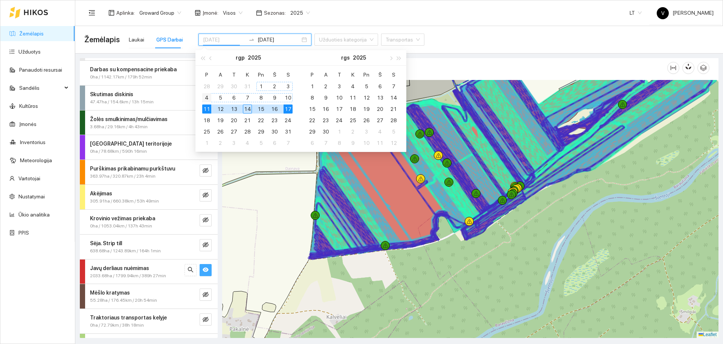
type input "[DATE]"
click at [206, 99] on div "4" at bounding box center [206, 97] width 9 height 9
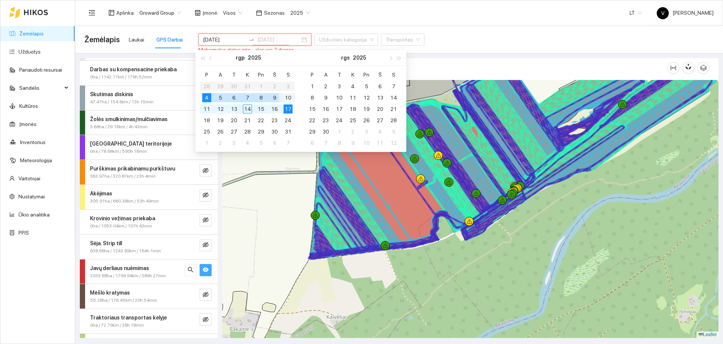
type input "[DATE]"
click at [288, 96] on div "10" at bounding box center [288, 97] width 9 height 9
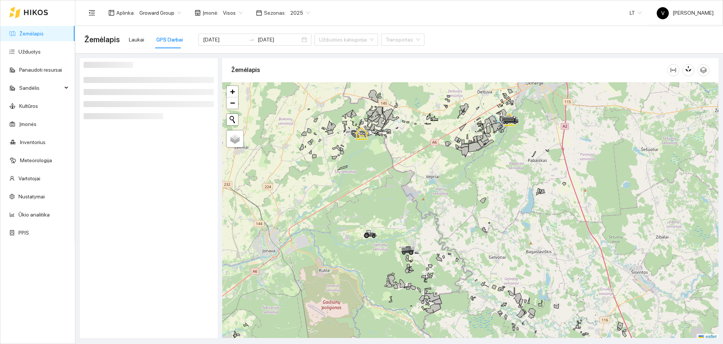
scroll to position [2, 0]
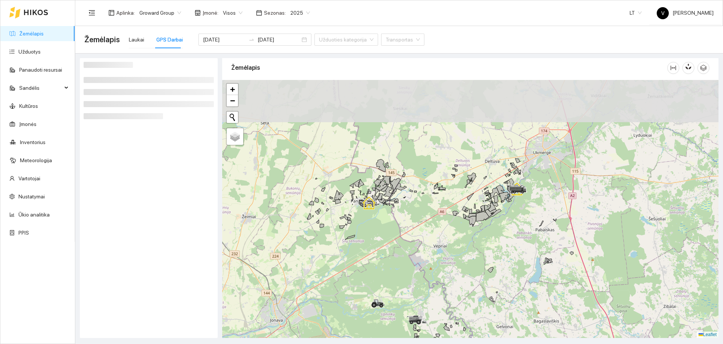
drag, startPoint x: 439, startPoint y: 166, endPoint x: 498, endPoint y: 215, distance: 77.0
click at [452, 238] on div at bounding box center [470, 209] width 497 height 258
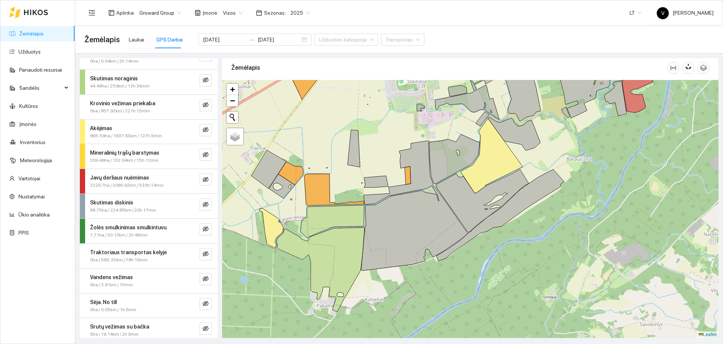
scroll to position [167, 0]
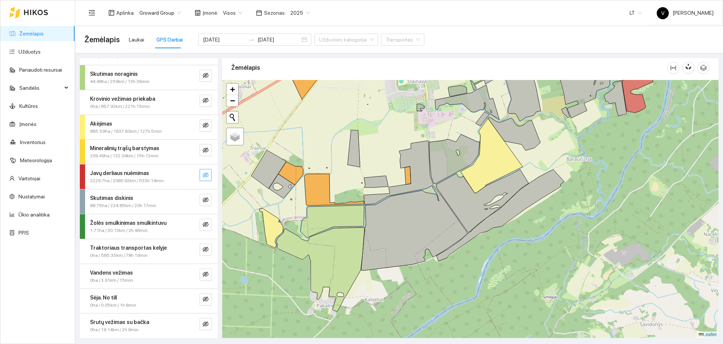
click at [205, 175] on icon "eye-invisible" at bounding box center [206, 175] width 2 height 2
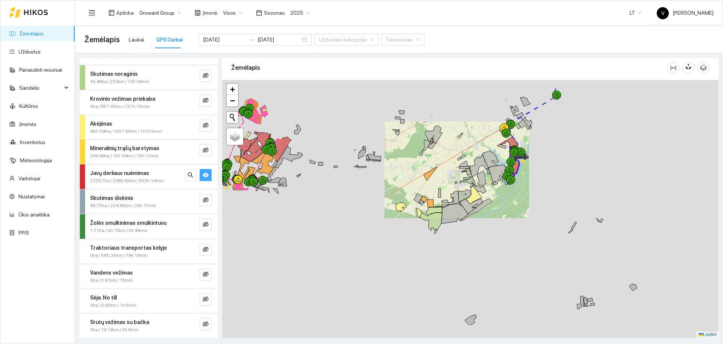
drag, startPoint x: 503, startPoint y: 288, endPoint x: 490, endPoint y: 237, distance: 52.7
click at [490, 237] on div at bounding box center [470, 209] width 497 height 258
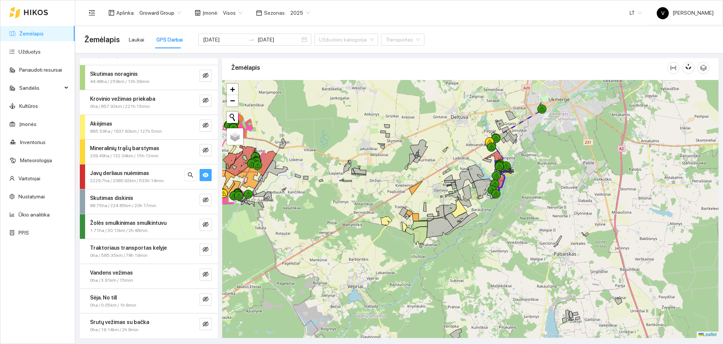
drag, startPoint x: 515, startPoint y: 163, endPoint x: 502, endPoint y: 197, distance: 36.7
click at [502, 201] on div at bounding box center [470, 209] width 497 height 258
